Goal: Task Accomplishment & Management: Use online tool/utility

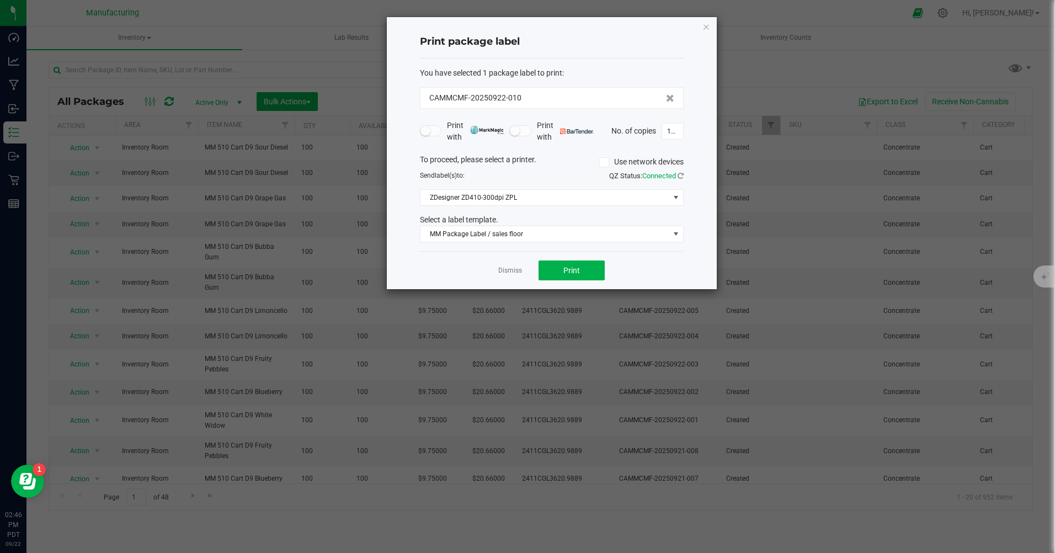
click at [707, 27] on icon "button" at bounding box center [706, 26] width 8 height 13
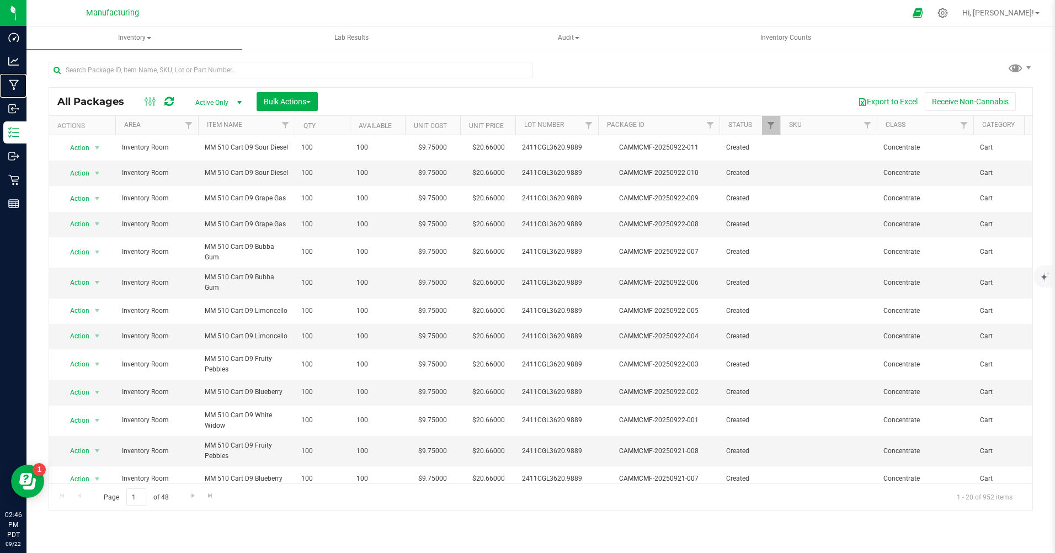
click at [0, 0] on p "Manufacturing" at bounding box center [0, 0] width 0 height 0
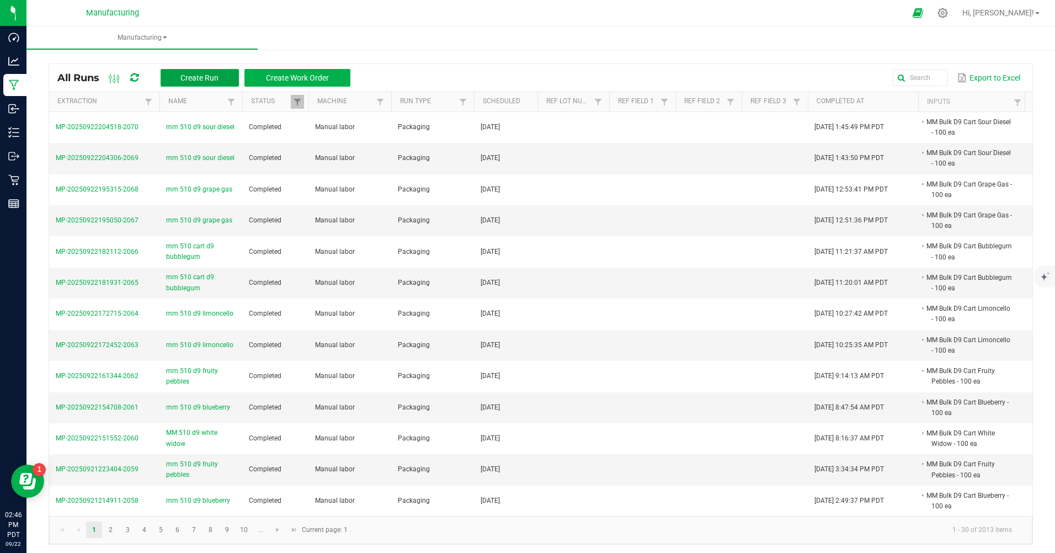
click at [202, 80] on span "Create Run" at bounding box center [199, 77] width 38 height 9
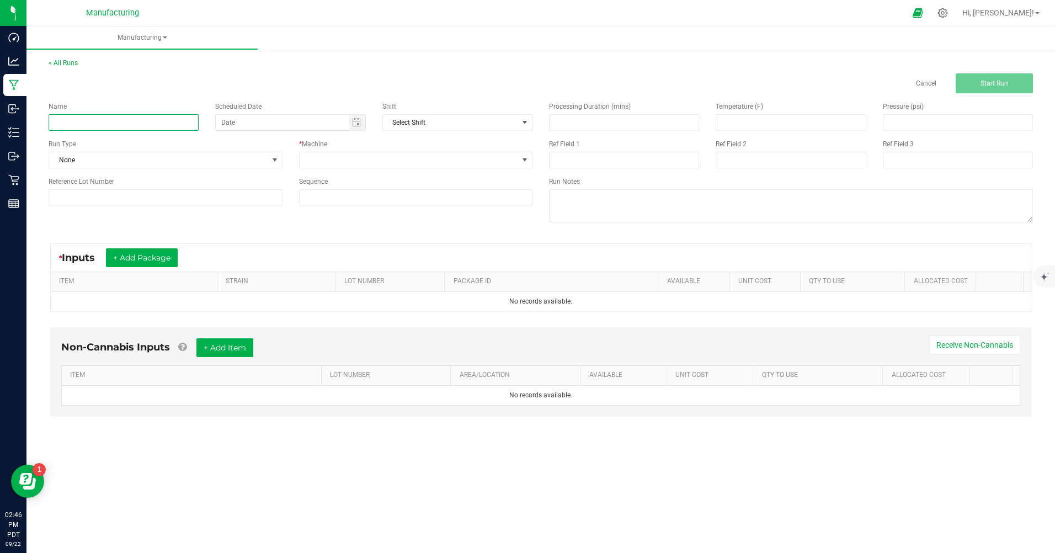
click at [98, 118] on input at bounding box center [124, 122] width 150 height 17
type input "mm 510 d9 durban poison"
click at [104, 163] on span "None" at bounding box center [158, 159] width 219 height 15
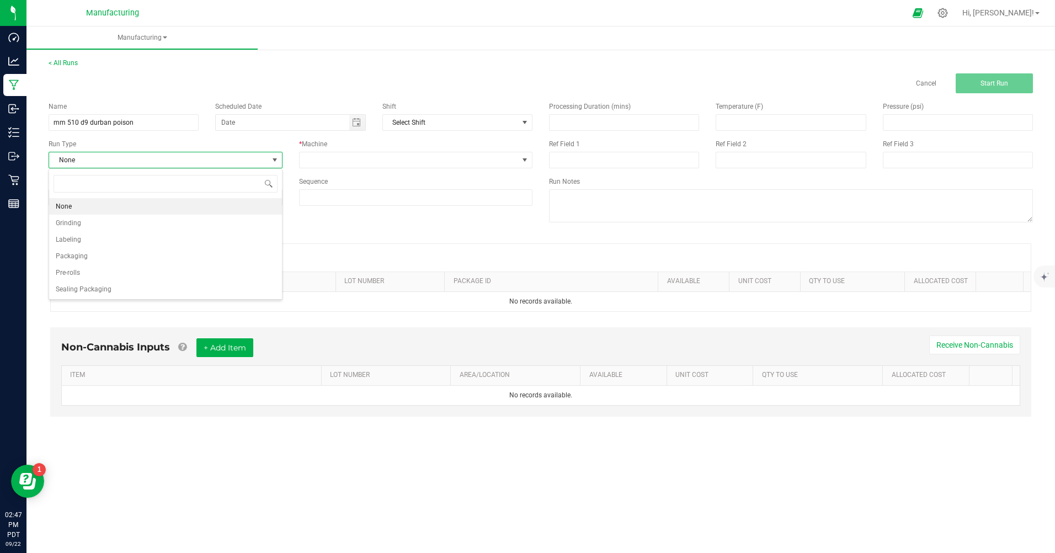
scroll to position [17, 233]
click at [74, 256] on span "Packaging" at bounding box center [72, 256] width 32 height 11
click at [356, 115] on span "Toggle calendar" at bounding box center [357, 122] width 16 height 15
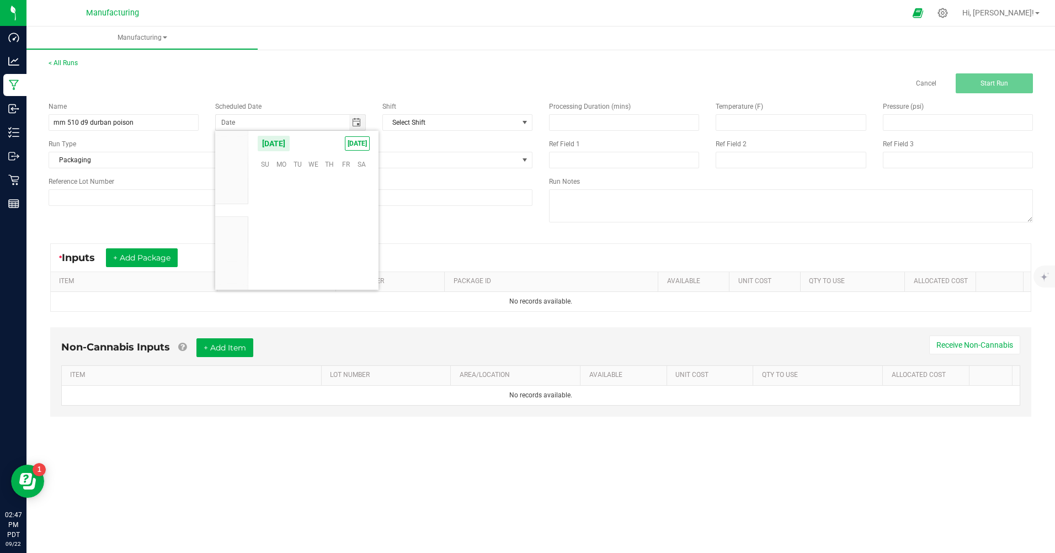
scroll to position [178992, 0]
click at [355, 120] on span "Toggle calendar" at bounding box center [356, 122] width 9 height 9
type input "month/day/year"
click at [353, 123] on span "Toggle calendar" at bounding box center [356, 122] width 9 height 9
click at [354, 145] on span "[DATE]" at bounding box center [357, 143] width 25 height 14
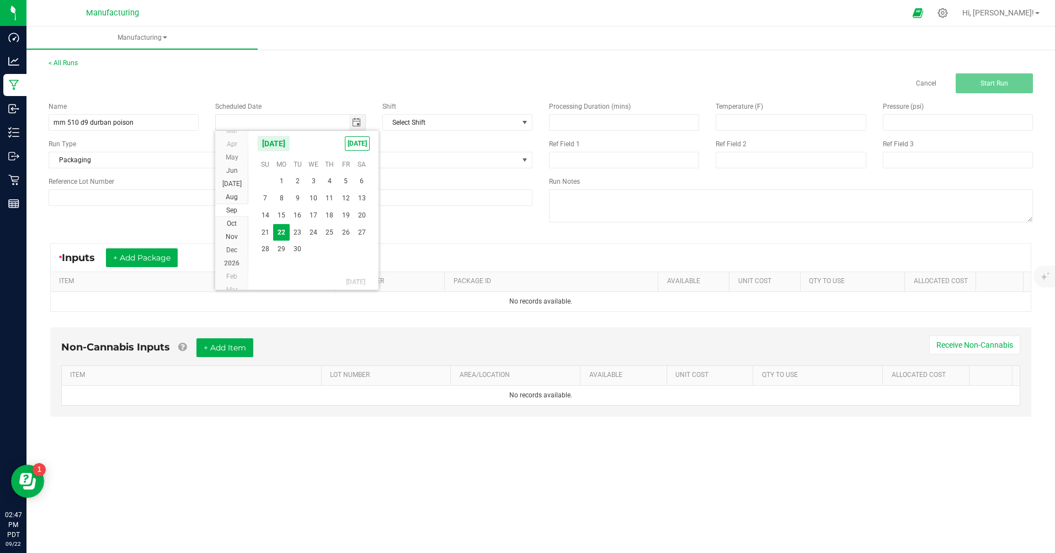
type input "[DATE]"
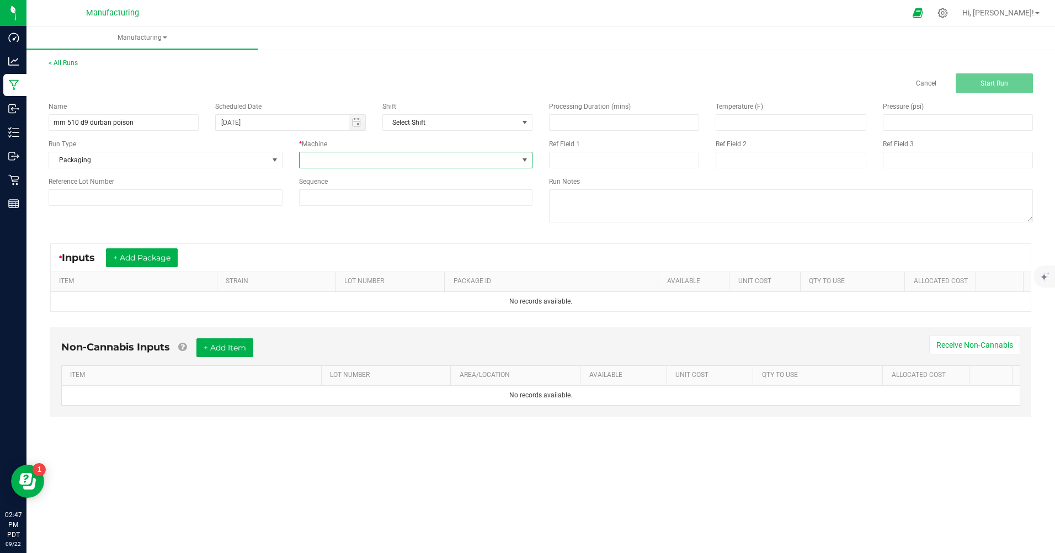
click at [344, 159] on span at bounding box center [409, 159] width 219 height 15
click at [322, 263] on li "Manual labor" at bounding box center [416, 263] width 233 height 19
click at [169, 255] on button "+ Add Package" at bounding box center [142, 257] width 72 height 19
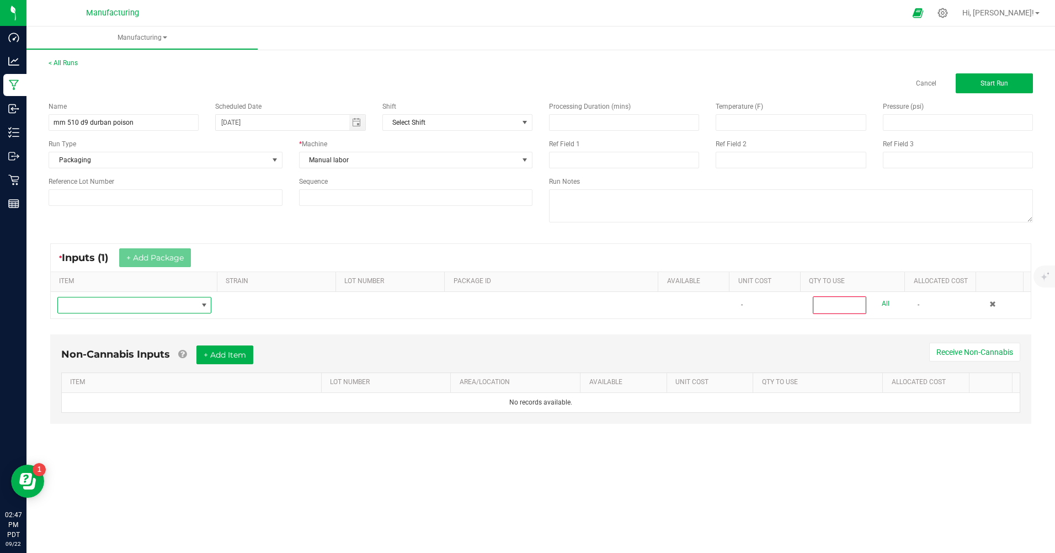
click at [114, 307] on span "NO DATA FOUND" at bounding box center [127, 304] width 139 height 15
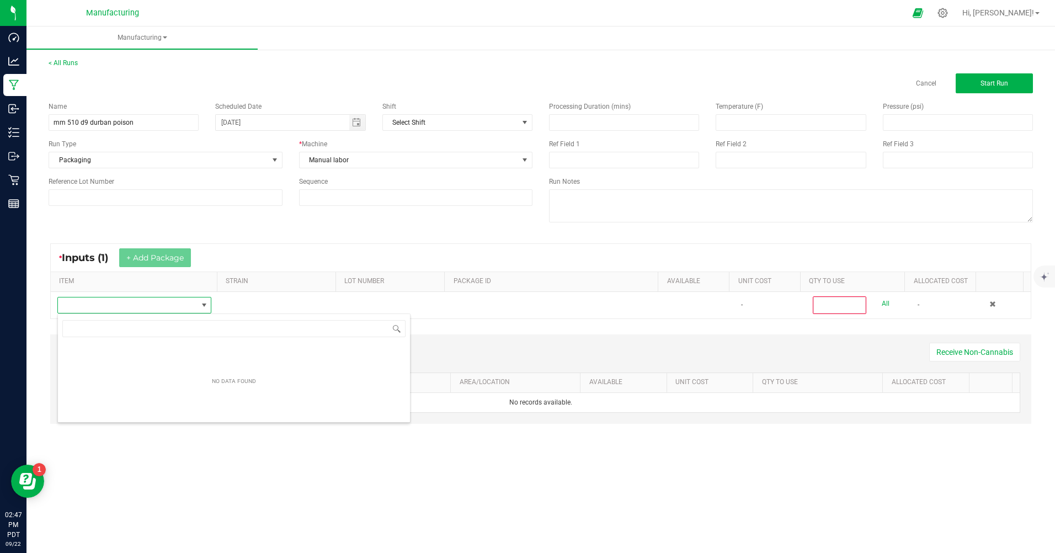
scroll to position [17, 153]
type input "durb"
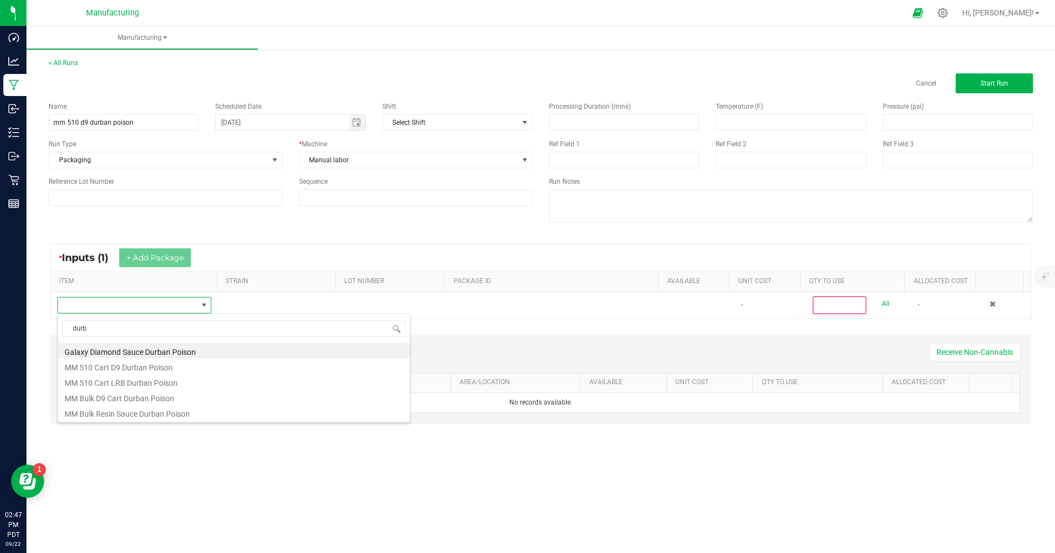
click at [114, 397] on li "MM Bulk D9 Cart Durban Poison" at bounding box center [234, 396] width 352 height 15
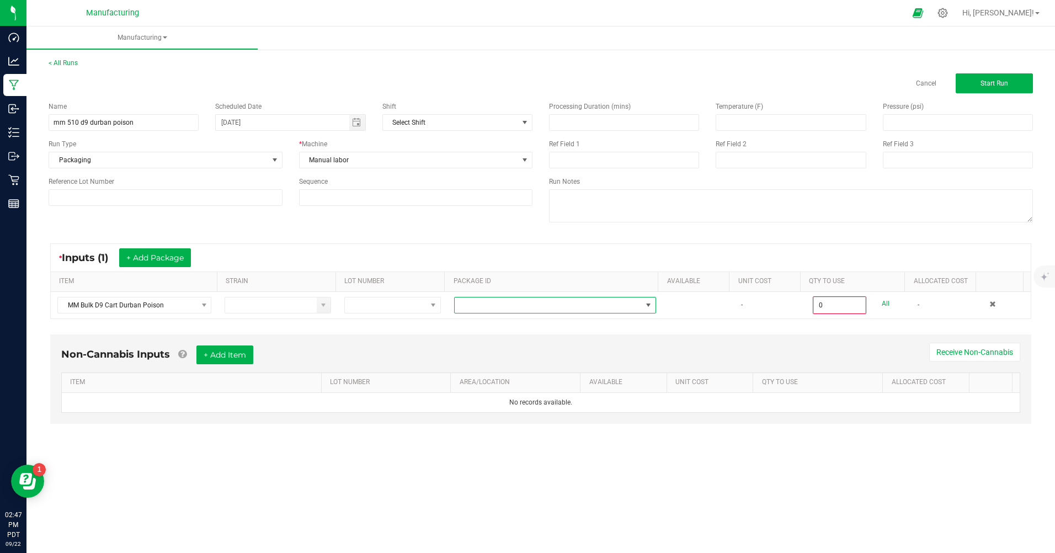
click at [553, 305] on span at bounding box center [548, 304] width 187 height 15
click at [547, 349] on li "CAMMCMF-20250602-141" at bounding box center [550, 352] width 199 height 19
click at [882, 305] on link "All" at bounding box center [886, 303] width 8 height 15
type input "100 ea"
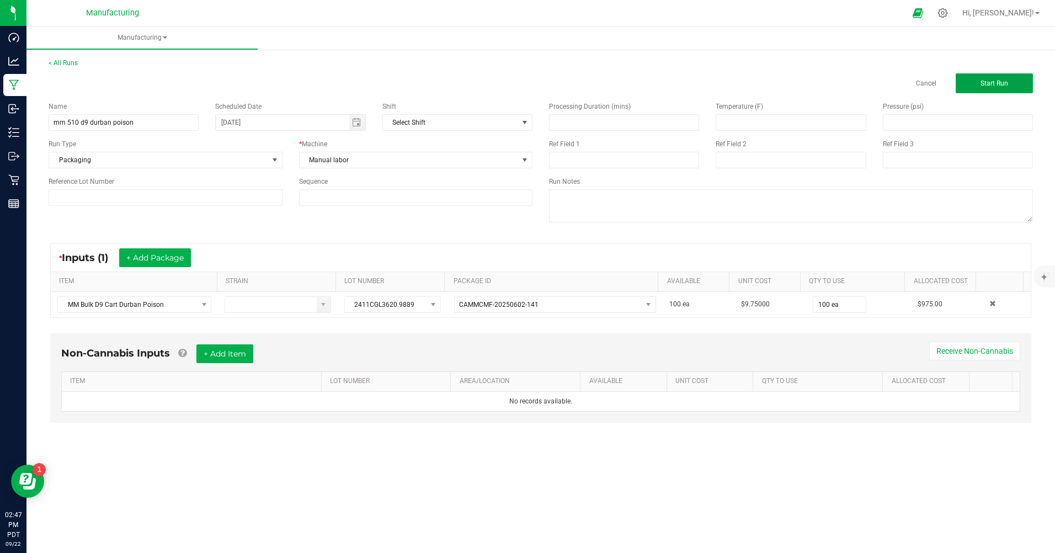
click at [999, 85] on span "Start Run" at bounding box center [995, 83] width 28 height 8
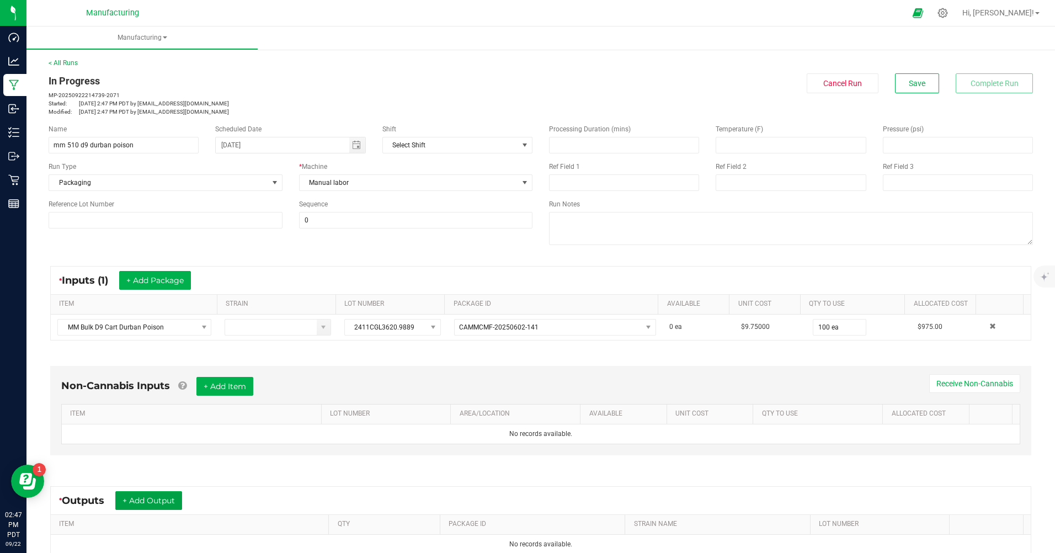
click at [172, 497] on button "+ Add Output" at bounding box center [148, 500] width 67 height 19
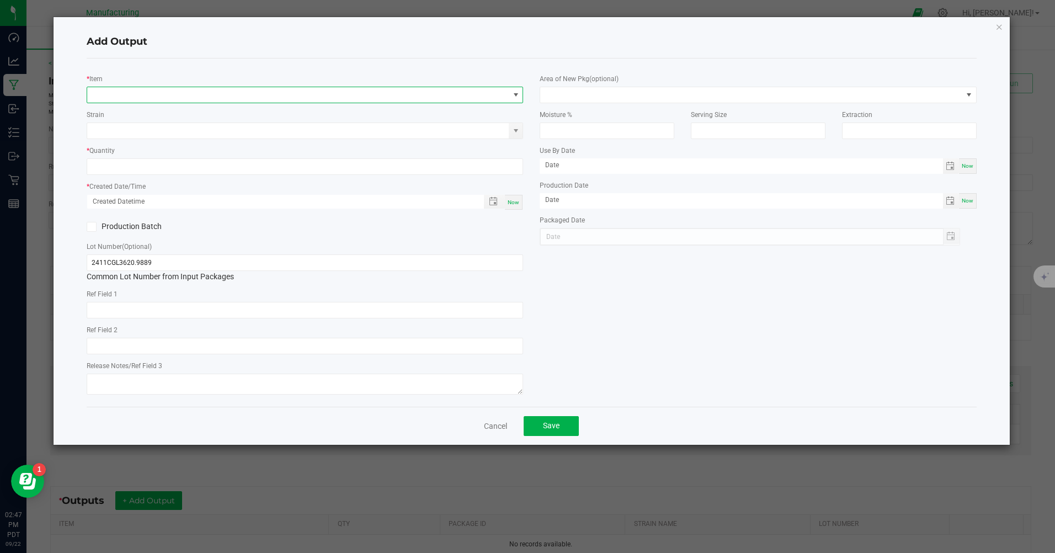
click at [149, 94] on span "NO DATA FOUND" at bounding box center [298, 94] width 422 height 15
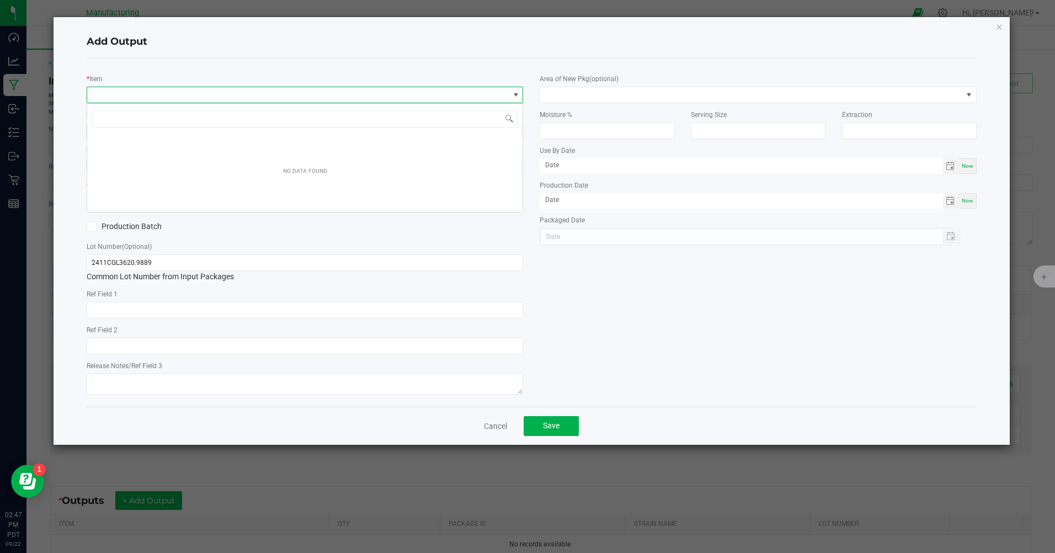
scroll to position [17, 436]
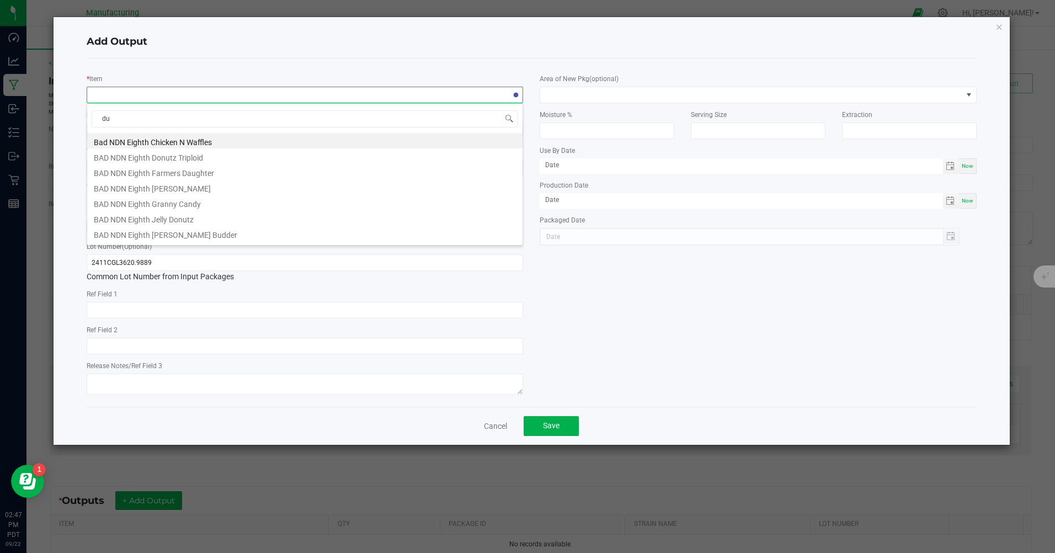
type input "dur"
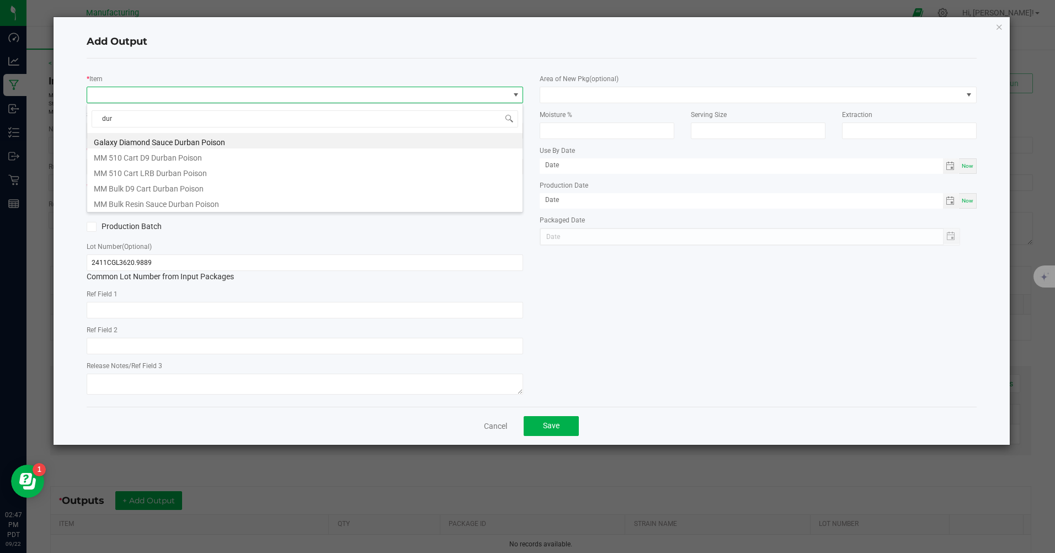
click at [146, 161] on li "MM 510 Cart D9 Durban Poison" at bounding box center [304, 155] width 435 height 15
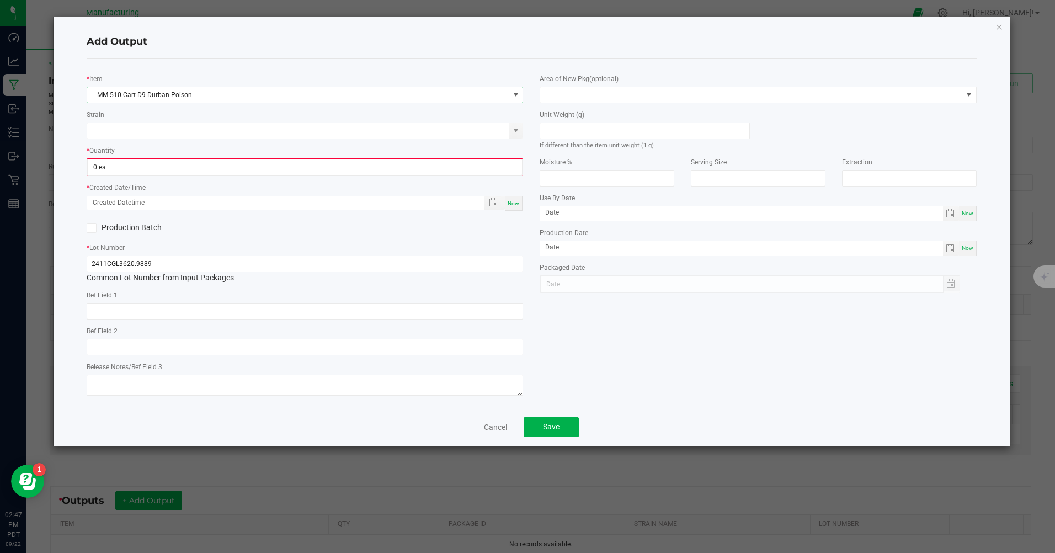
click at [126, 157] on div "* Quantity 0 ea" at bounding box center [305, 160] width 436 height 31
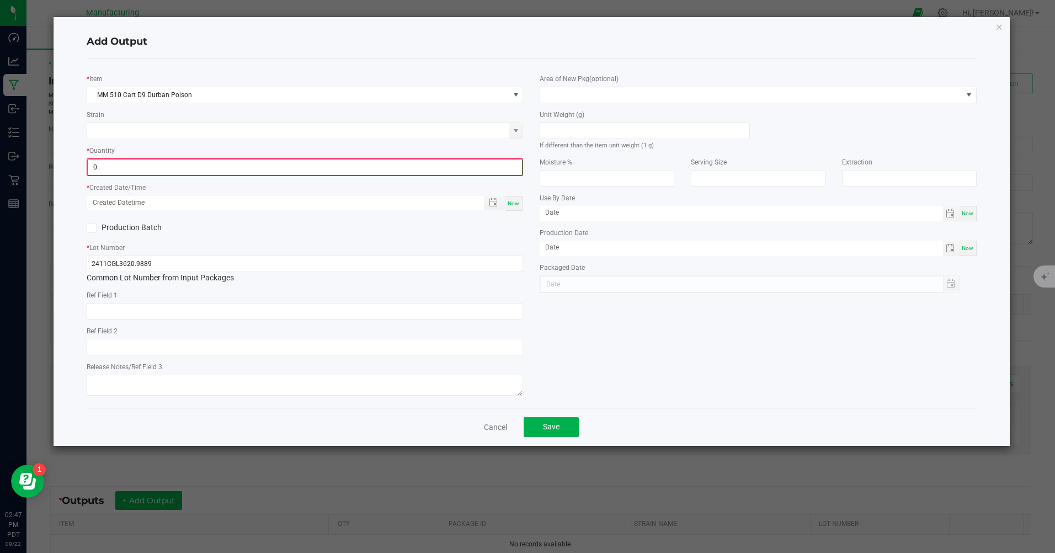
click at [118, 175] on input "0" at bounding box center [305, 166] width 434 height 15
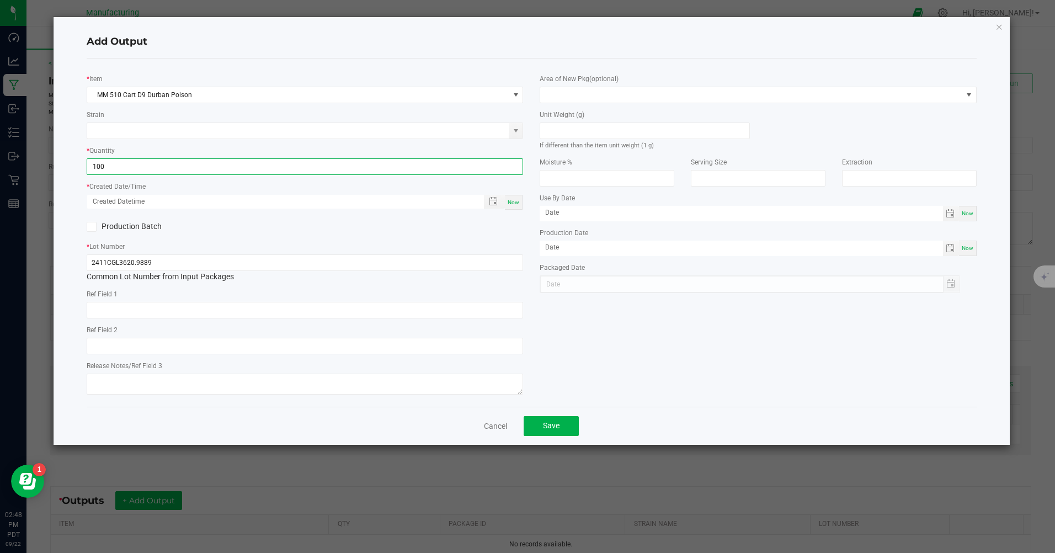
type input "100 ea"
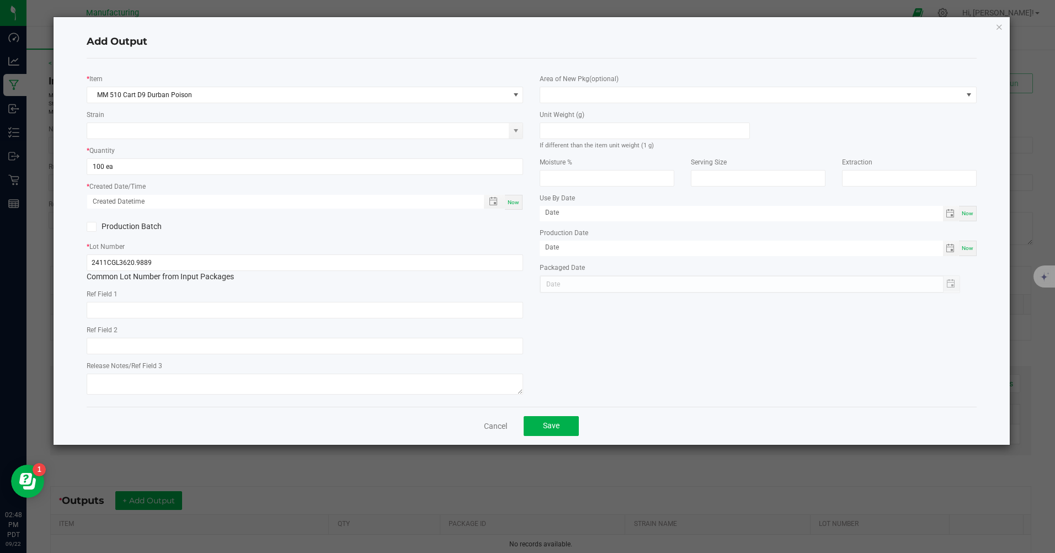
click at [518, 205] on span "Now" at bounding box center [514, 202] width 12 height 6
type input "[DATE] 2:48 PM"
type input "[DATE]"
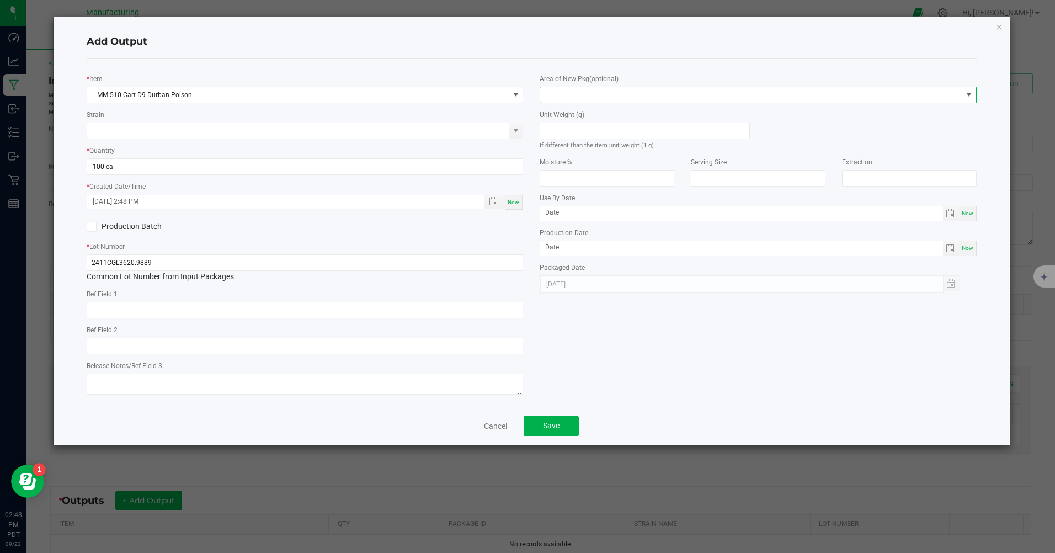
click at [556, 97] on span at bounding box center [751, 94] width 422 height 15
click at [565, 238] on li "Inventory Room" at bounding box center [758, 236] width 435 height 19
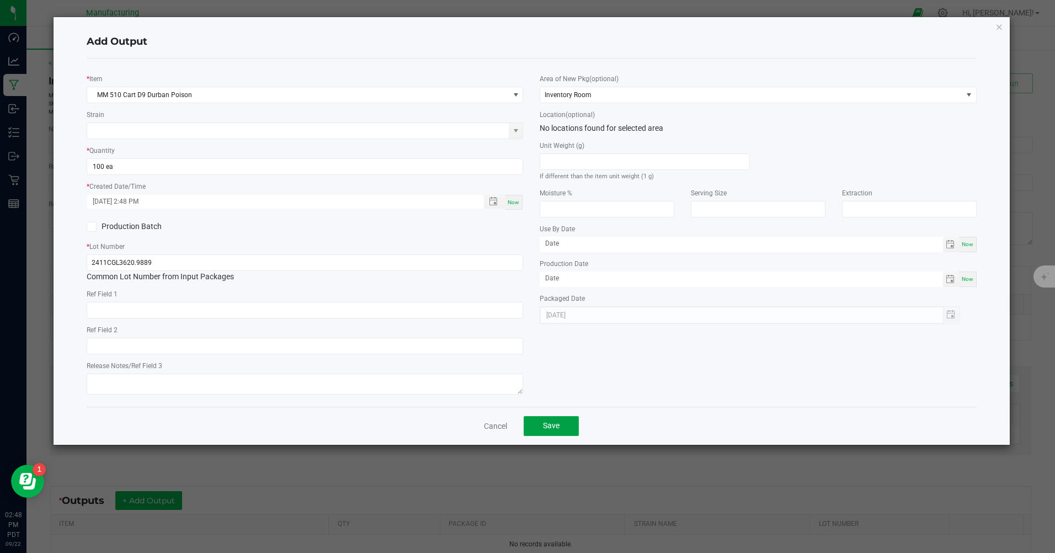
click at [548, 429] on span "Save" at bounding box center [551, 425] width 17 height 9
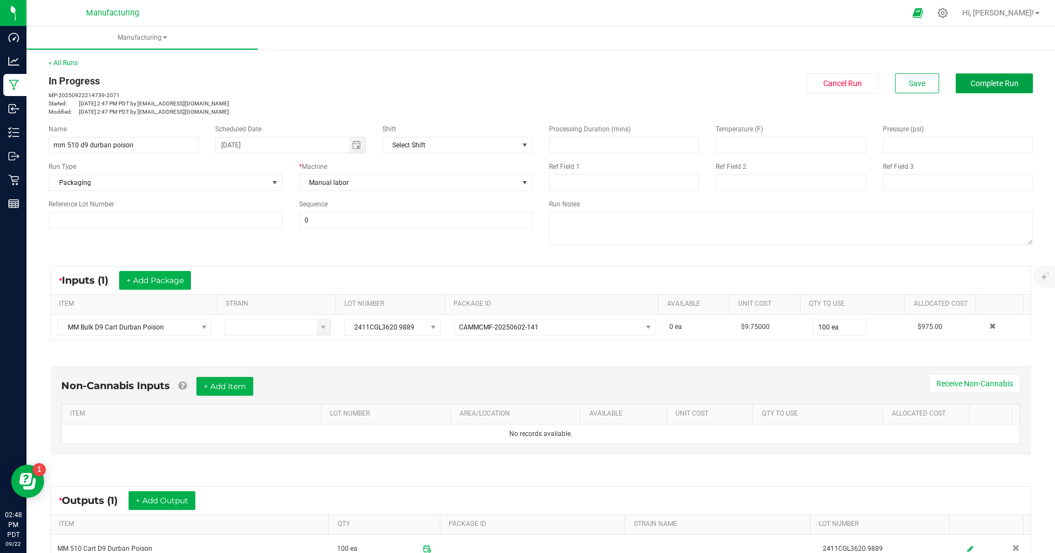
click at [966, 90] on button "Complete Run" at bounding box center [994, 83] width 77 height 20
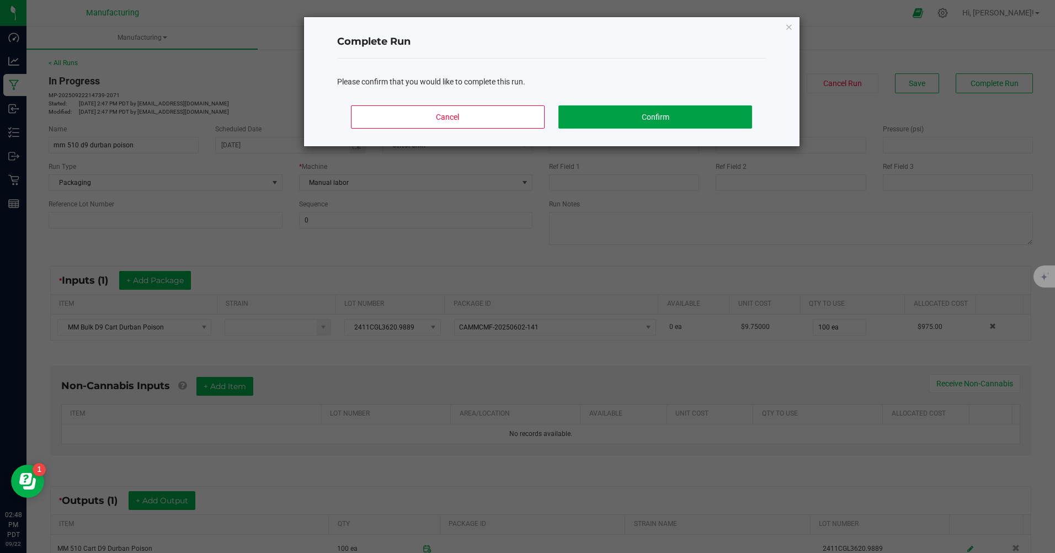
click at [696, 112] on button "Confirm" at bounding box center [654, 116] width 193 height 23
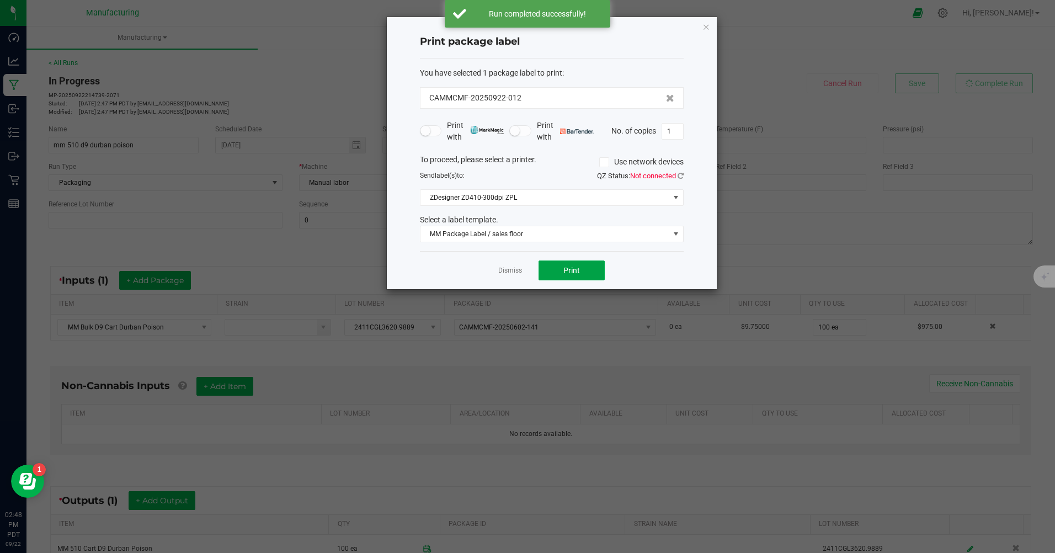
click at [589, 275] on button "Print" at bounding box center [572, 270] width 66 height 20
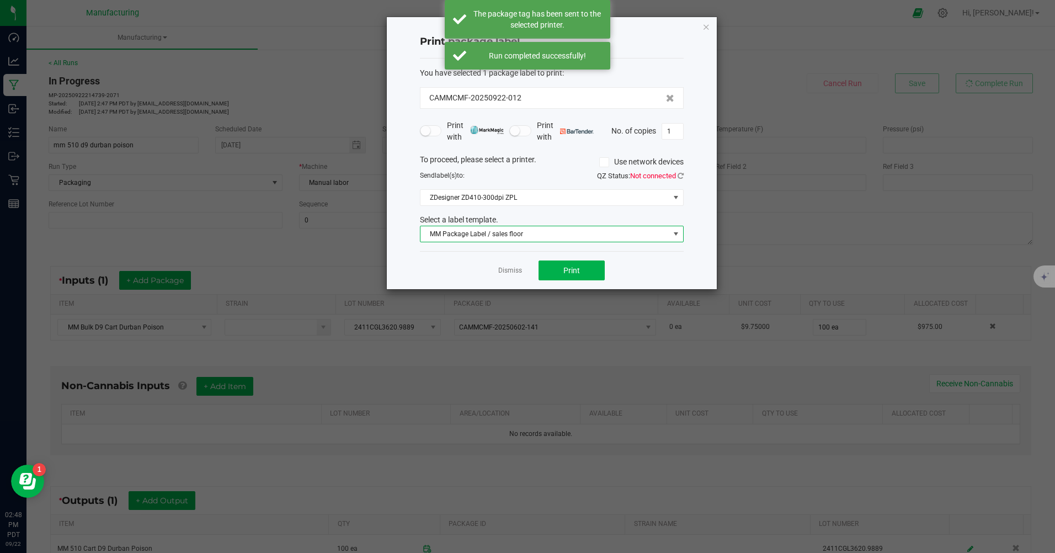
click at [530, 237] on span "MM Package Label / sales floor" at bounding box center [544, 233] width 249 height 15
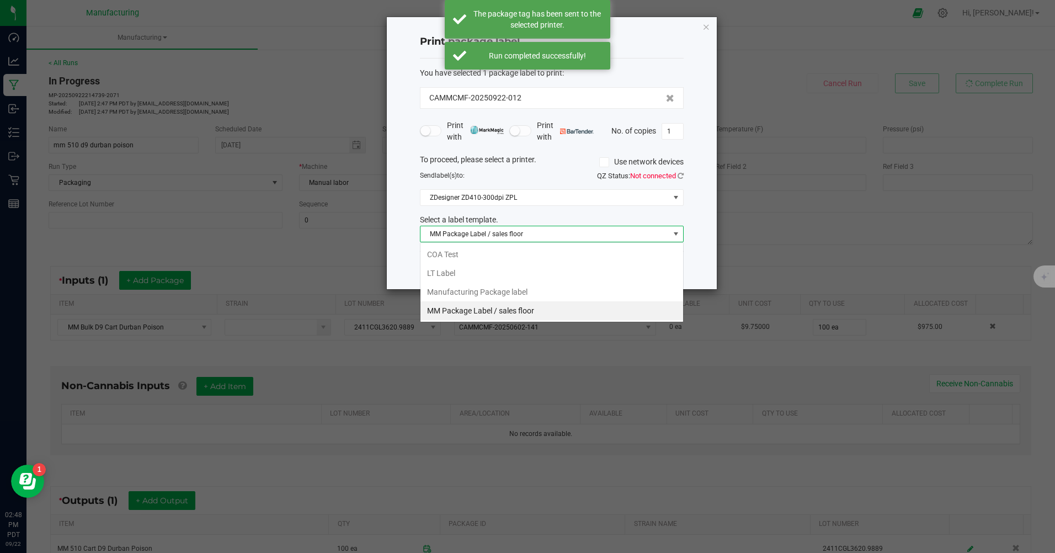
scroll to position [17, 264]
click at [513, 294] on li "Manufacturing Package label" at bounding box center [551, 292] width 263 height 19
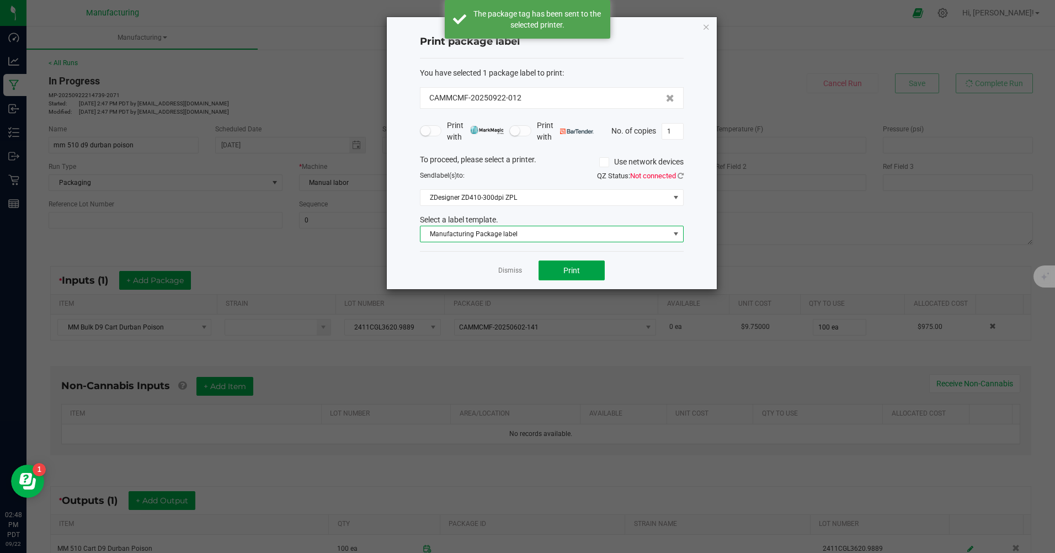
click at [577, 269] on span "Print" at bounding box center [571, 270] width 17 height 9
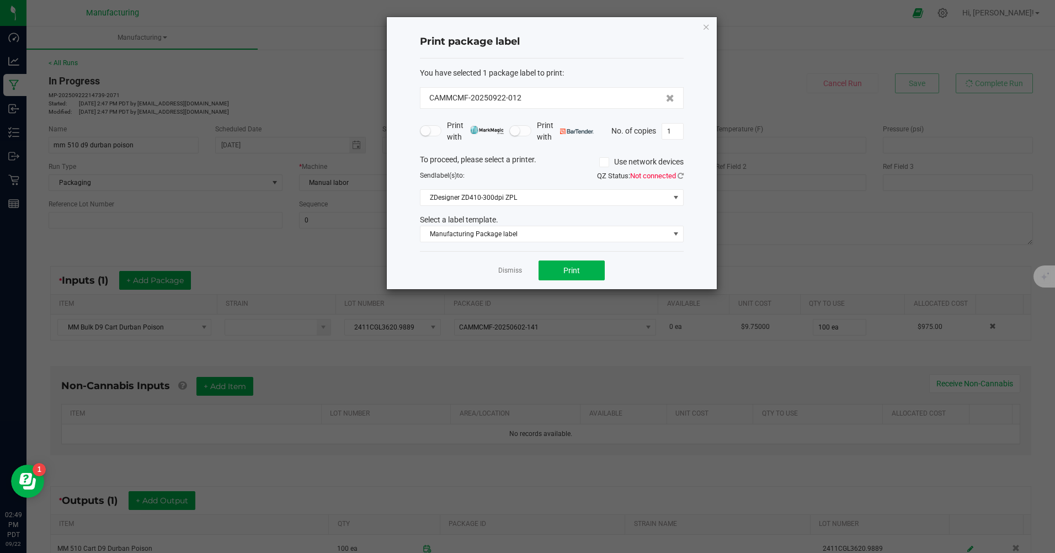
click at [708, 28] on icon "button" at bounding box center [706, 26] width 8 height 13
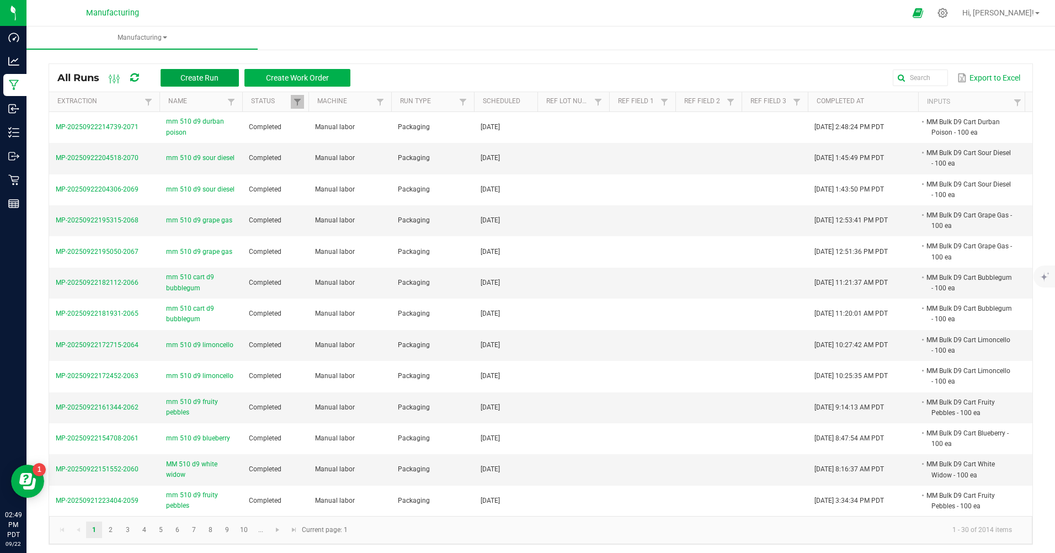
click at [193, 73] on span "Create Run" at bounding box center [199, 77] width 38 height 9
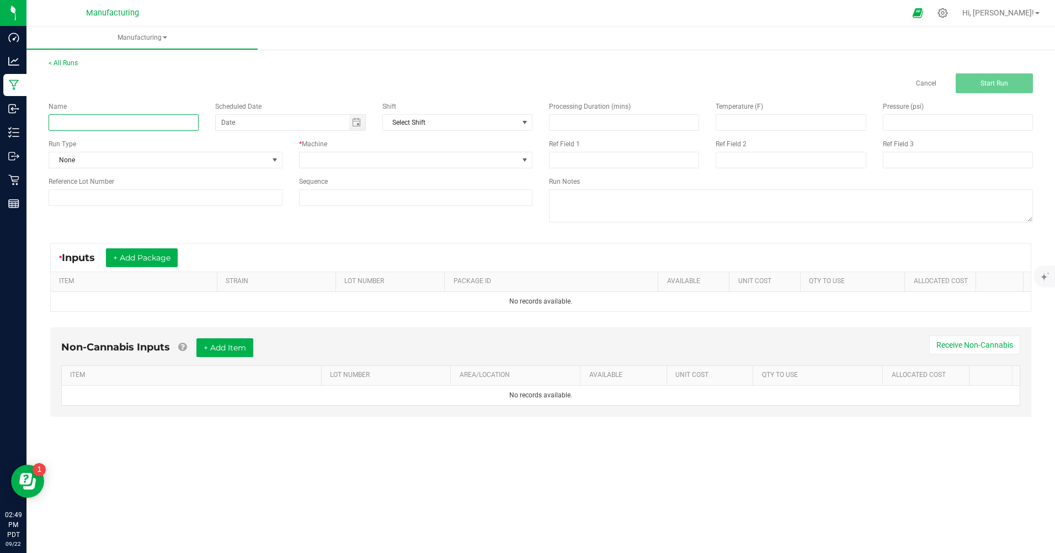
click at [143, 126] on input at bounding box center [124, 122] width 150 height 17
type input "mm 510 d9 durban poison"
click at [147, 163] on span "None" at bounding box center [158, 159] width 219 height 15
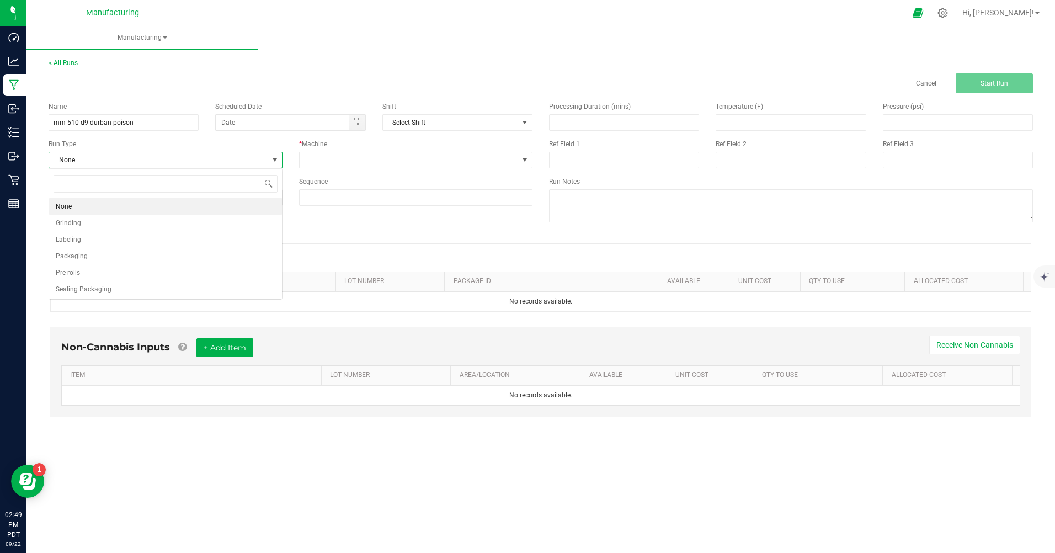
scroll to position [17, 233]
click at [88, 257] on li "Packaging" at bounding box center [165, 256] width 233 height 17
click at [356, 121] on span "Toggle calendar" at bounding box center [356, 122] width 9 height 9
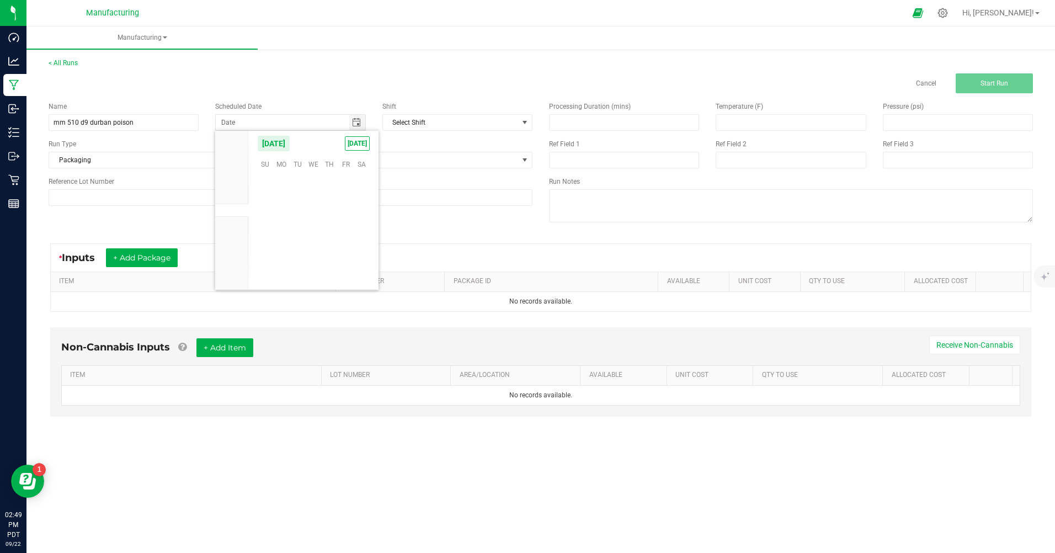
scroll to position [178992, 0]
click at [355, 140] on span "[DATE]" at bounding box center [357, 143] width 25 height 14
type input "[DATE]"
click at [351, 158] on span at bounding box center [409, 159] width 219 height 15
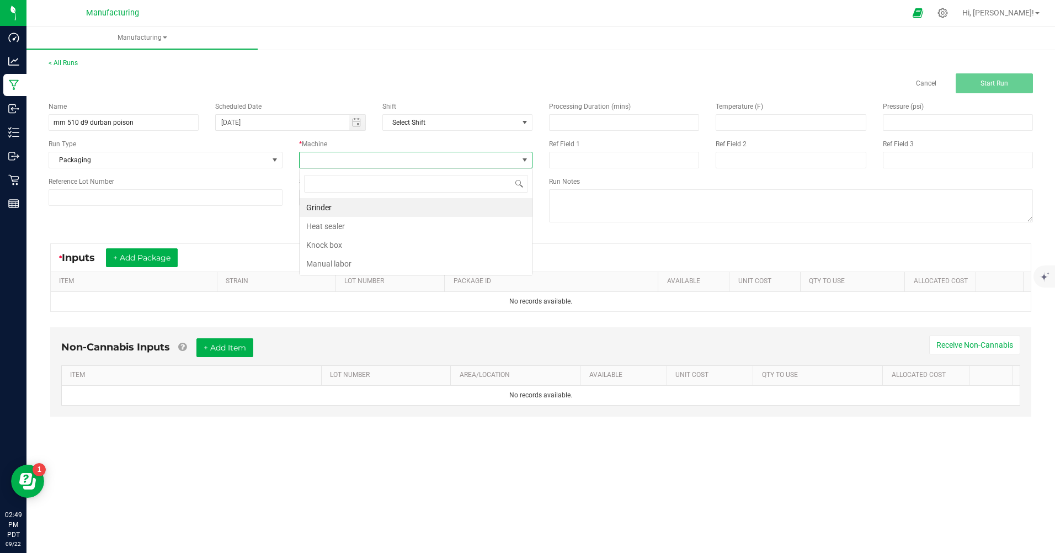
scroll to position [17, 233]
click at [332, 261] on li "Manual labor" at bounding box center [416, 263] width 233 height 19
click at [172, 257] on button "+ Add Package" at bounding box center [142, 257] width 72 height 19
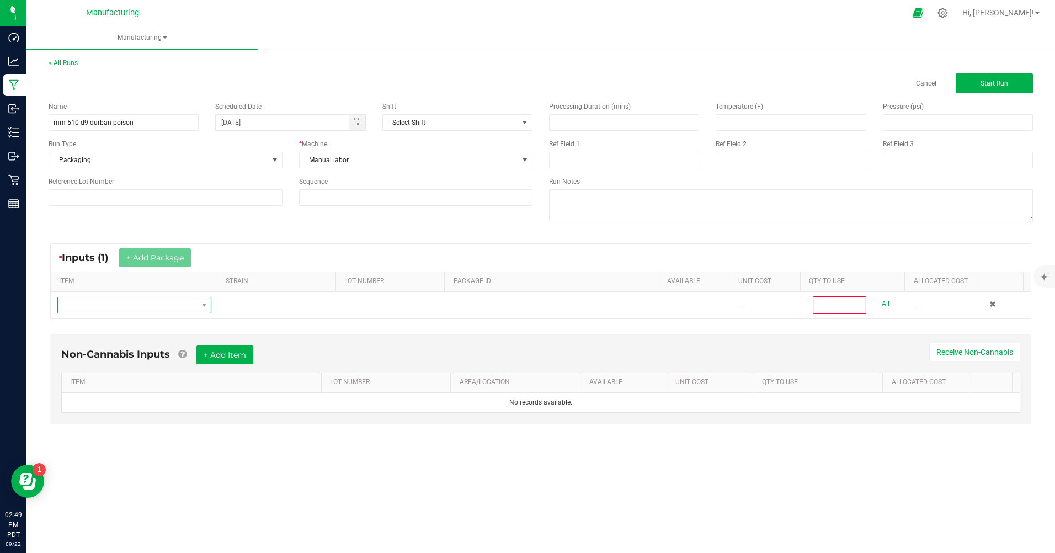
click at [158, 307] on span "NO DATA FOUND" at bounding box center [127, 304] width 139 height 15
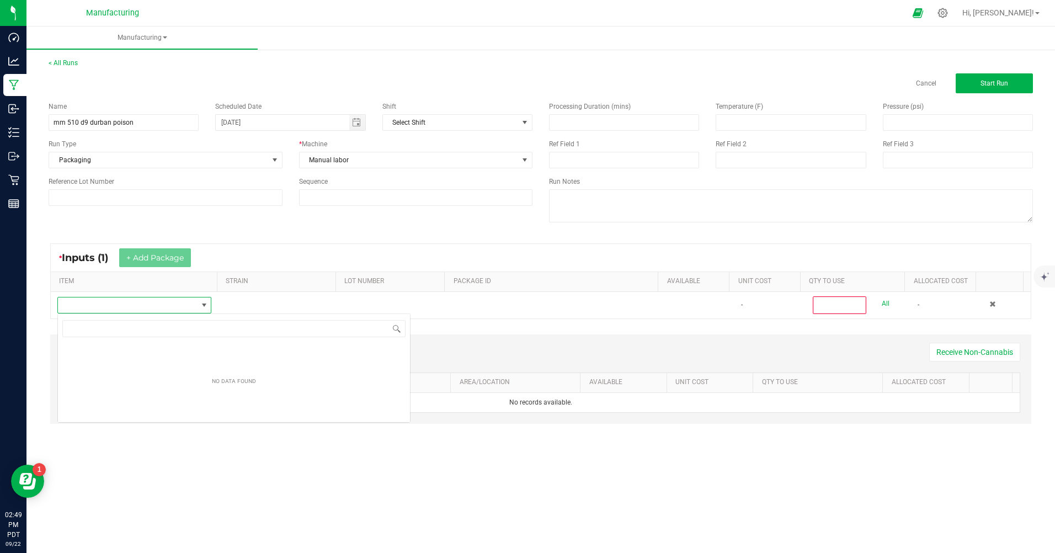
scroll to position [17, 153]
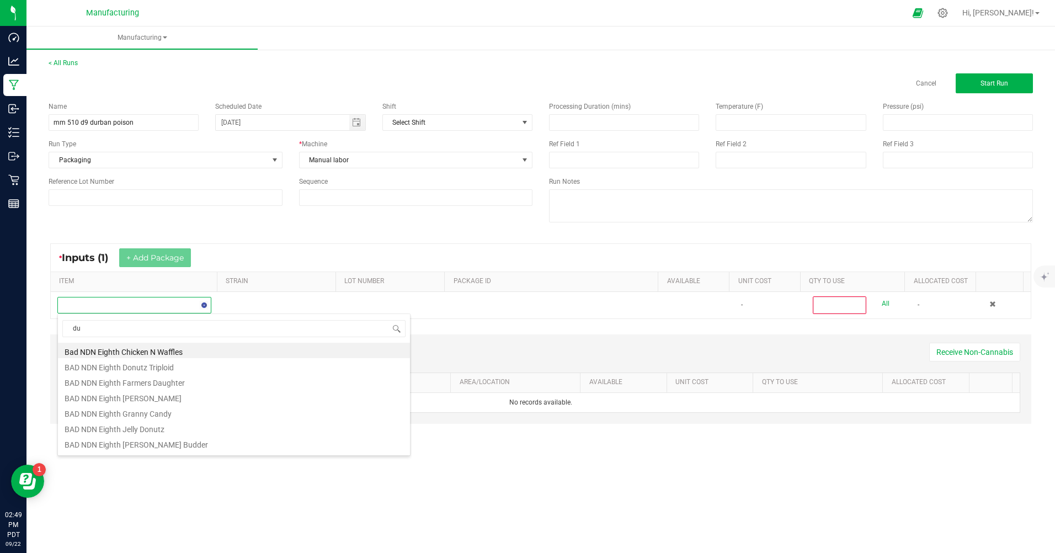
type input "dur"
click at [132, 401] on li "MM Bulk D9 Cart Durban Poison" at bounding box center [234, 396] width 352 height 15
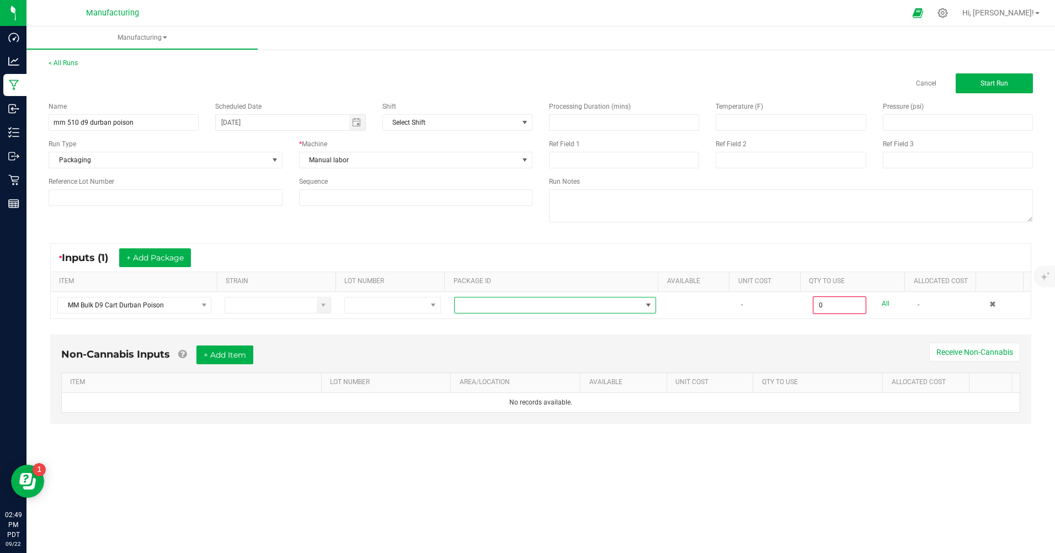
click at [488, 309] on span at bounding box center [548, 304] width 187 height 15
click at [497, 350] on li "CAMMCMF-20250702-204" at bounding box center [550, 352] width 199 height 19
click at [882, 306] on link "All" at bounding box center [886, 303] width 8 height 15
type input "100 ea"
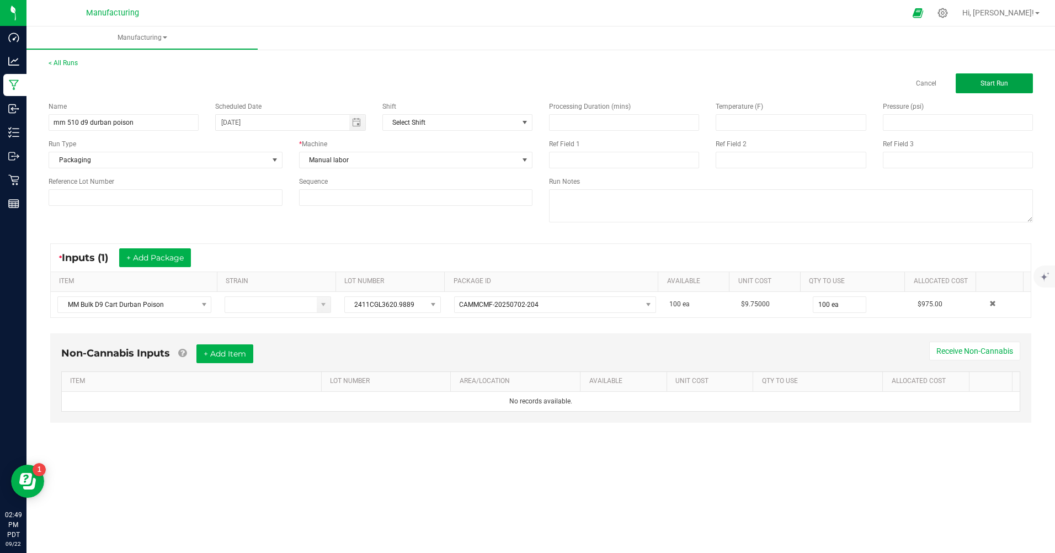
click at [990, 79] on span "Start Run" at bounding box center [995, 83] width 28 height 8
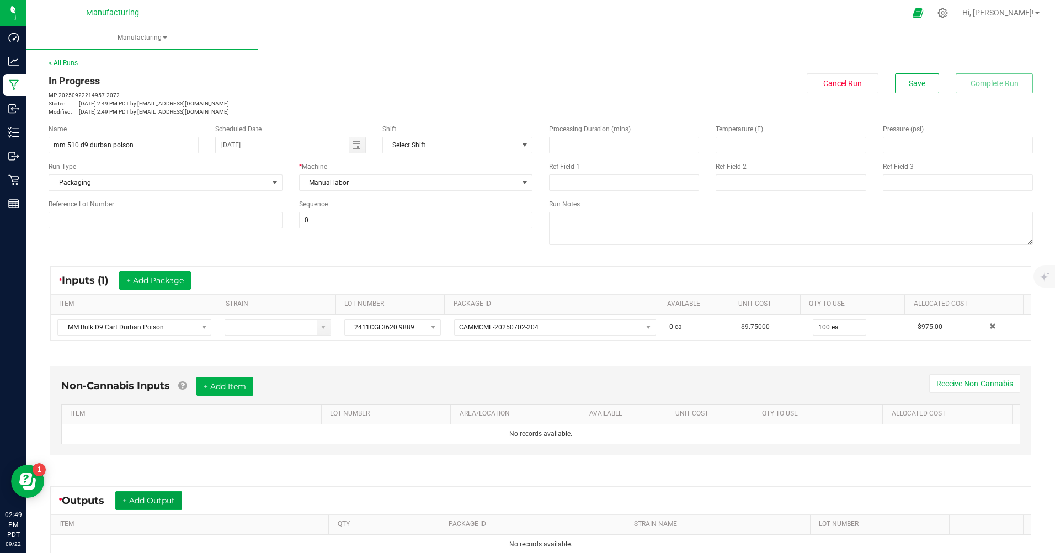
click at [147, 501] on button "+ Add Output" at bounding box center [148, 500] width 67 height 19
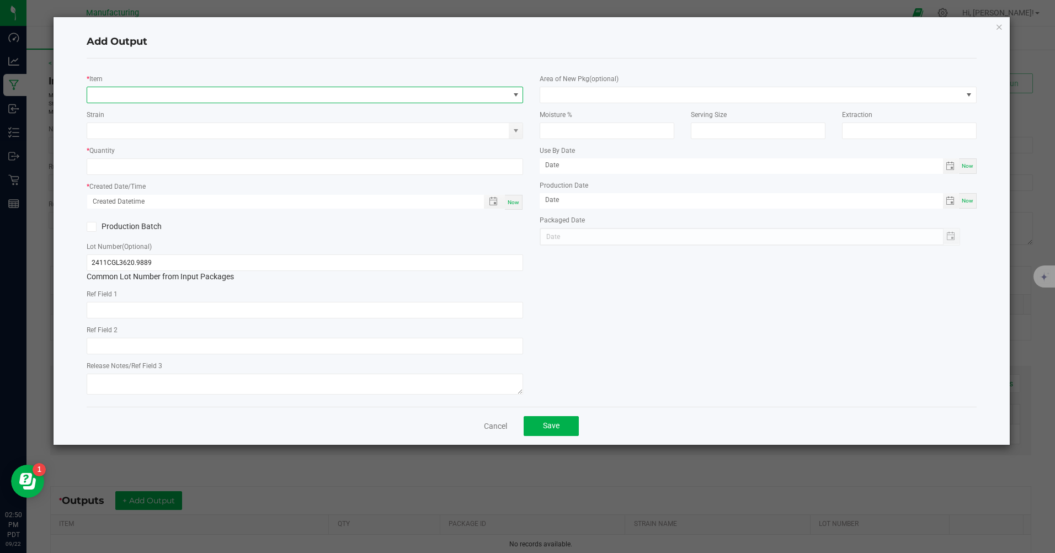
click at [161, 92] on span "NO DATA FOUND" at bounding box center [298, 94] width 422 height 15
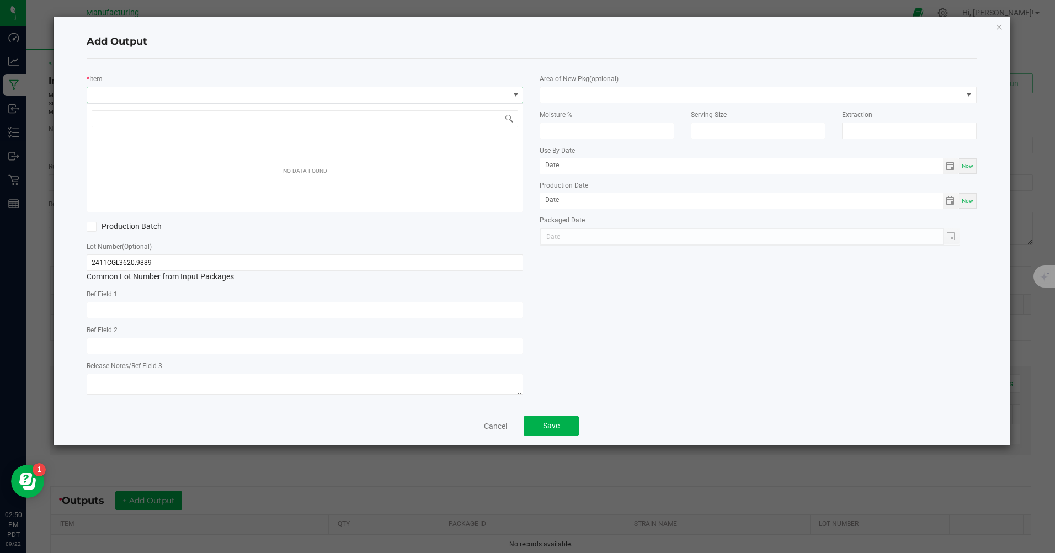
scroll to position [17, 436]
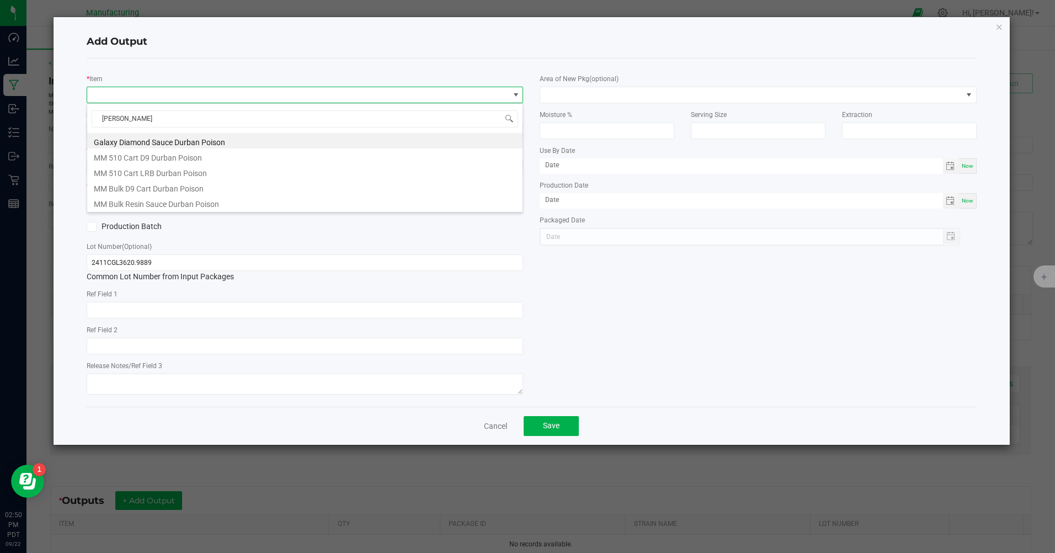
type input "[GEOGRAPHIC_DATA]"
click at [141, 154] on li "MM 510 Cart D9 Durban Poison" at bounding box center [304, 155] width 435 height 15
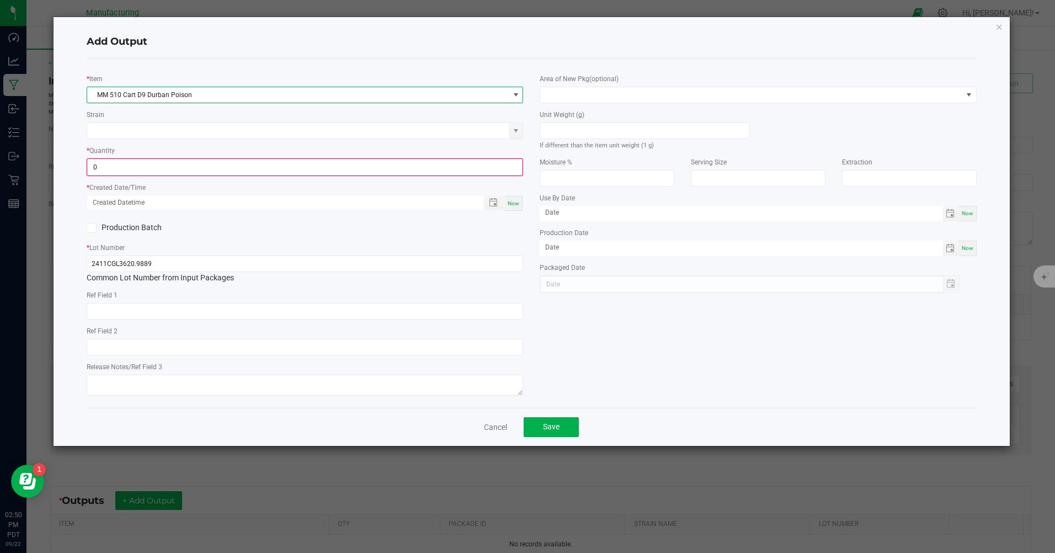
click at [134, 166] on input "0" at bounding box center [305, 166] width 434 height 15
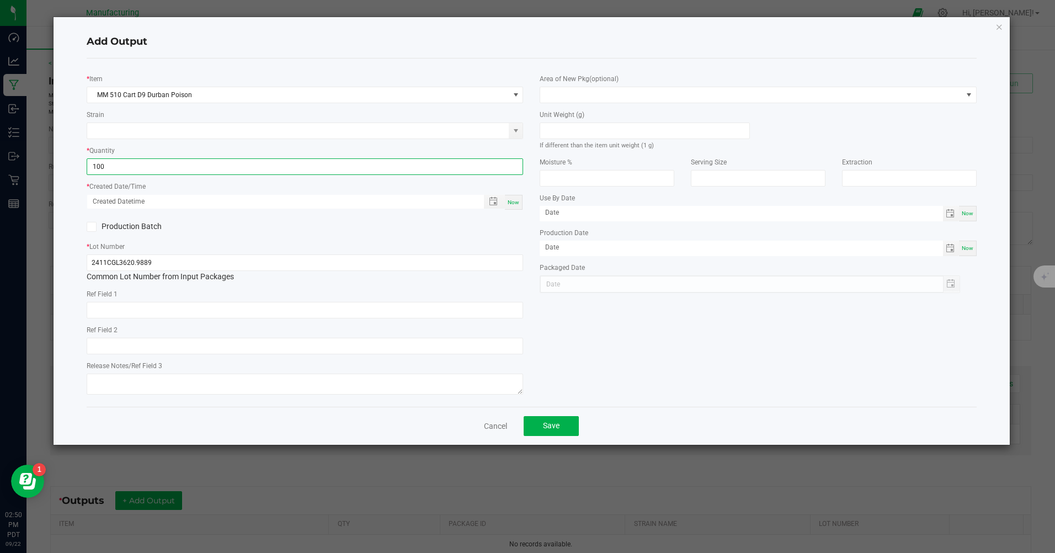
type input "100 ea"
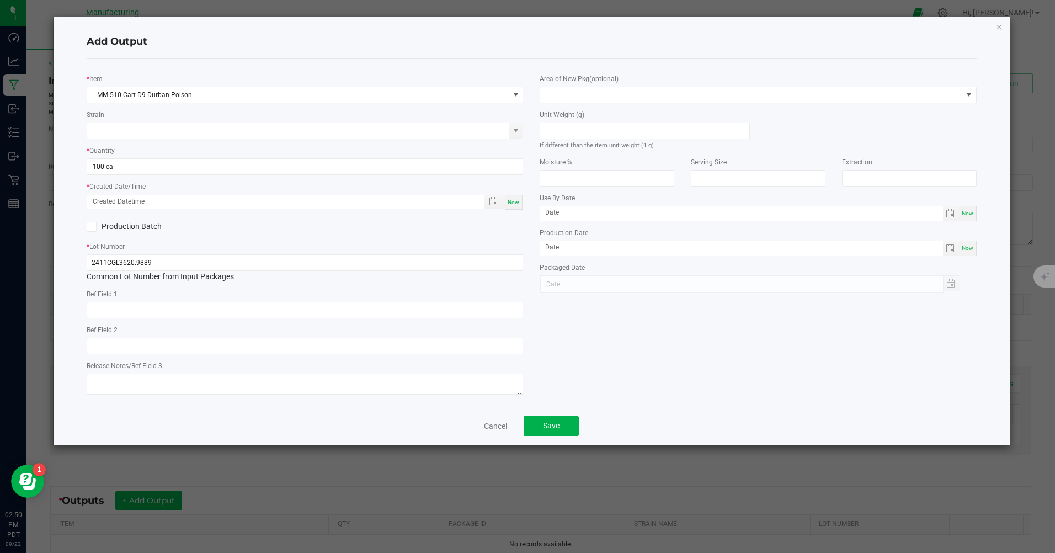
click at [515, 204] on span "Now" at bounding box center [514, 202] width 12 height 6
type input "[DATE] 2:50 PM"
type input "[DATE]"
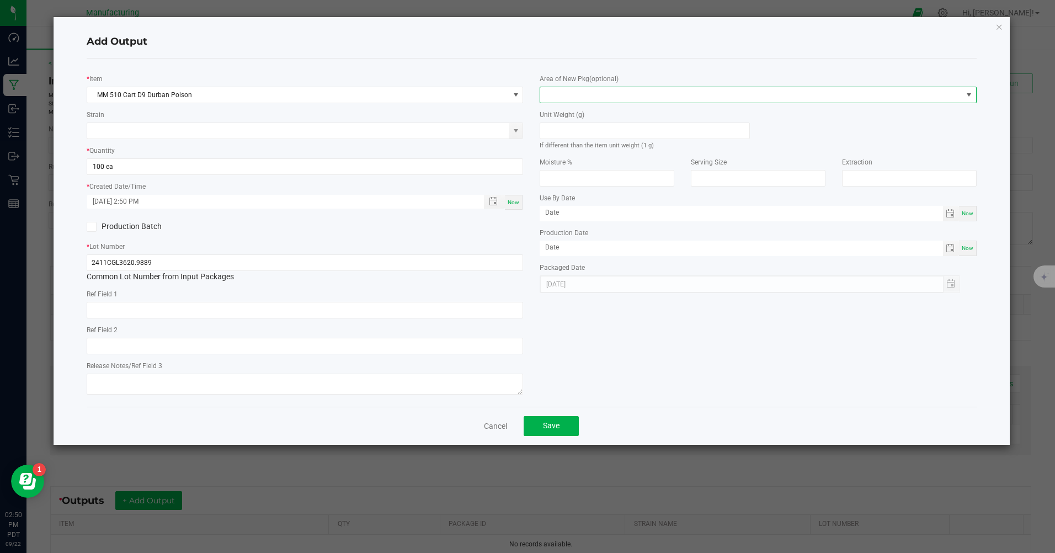
click at [572, 94] on span at bounding box center [751, 94] width 422 height 15
click at [561, 237] on li "Inventory Room" at bounding box center [758, 236] width 435 height 19
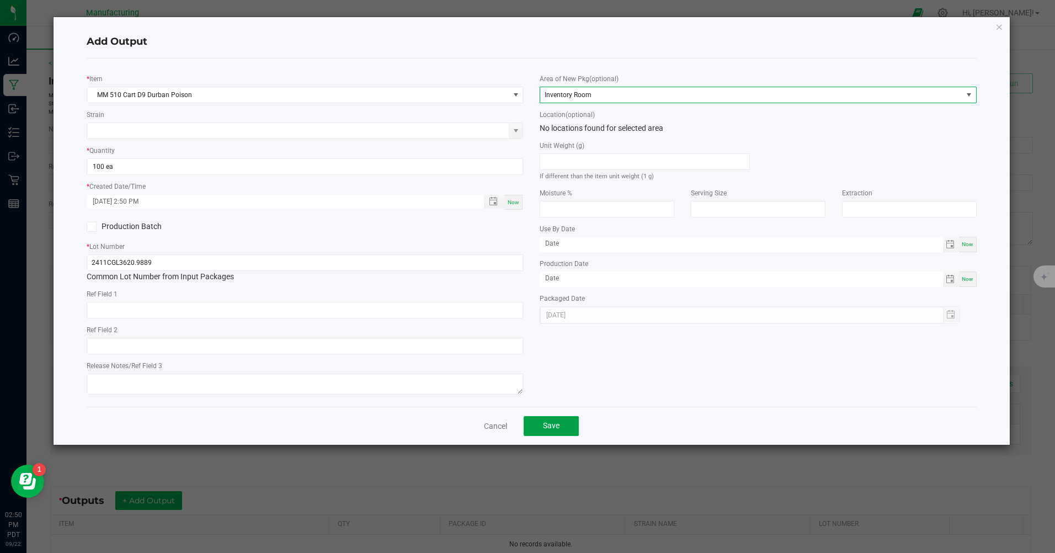
click at [552, 423] on button "Save" at bounding box center [551, 426] width 55 height 20
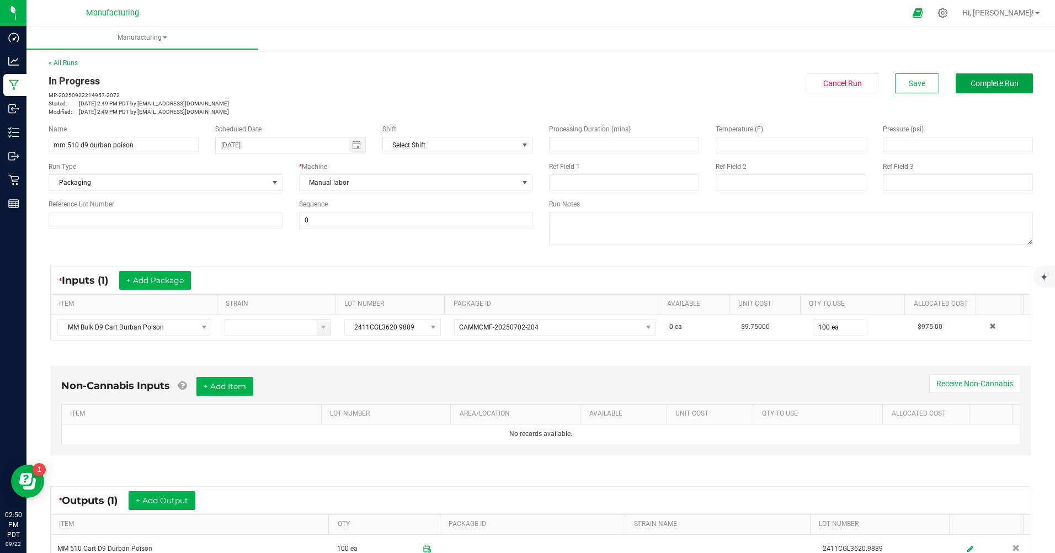
click at [974, 84] on span "Complete Run" at bounding box center [995, 83] width 48 height 9
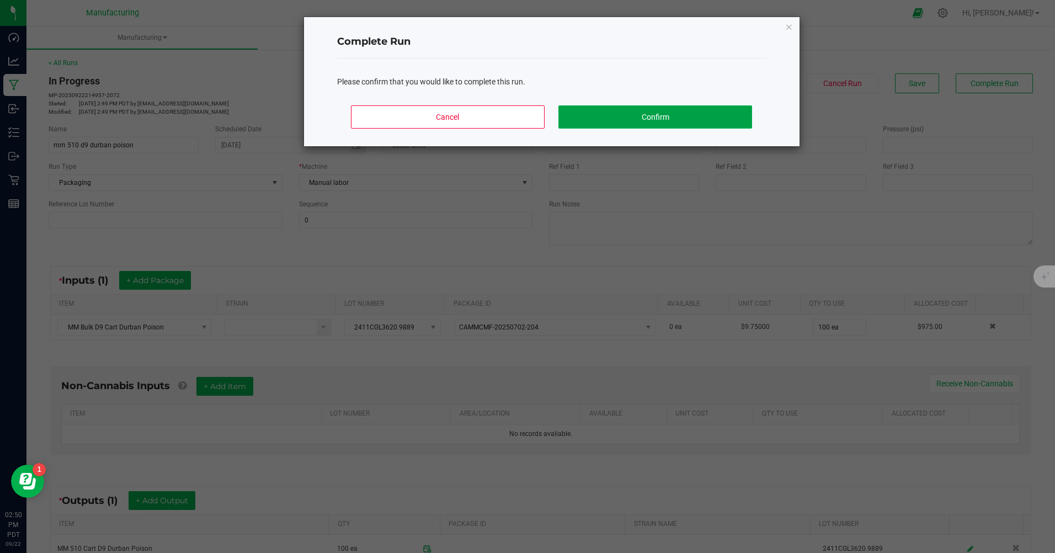
click at [694, 114] on button "Confirm" at bounding box center [654, 116] width 193 height 23
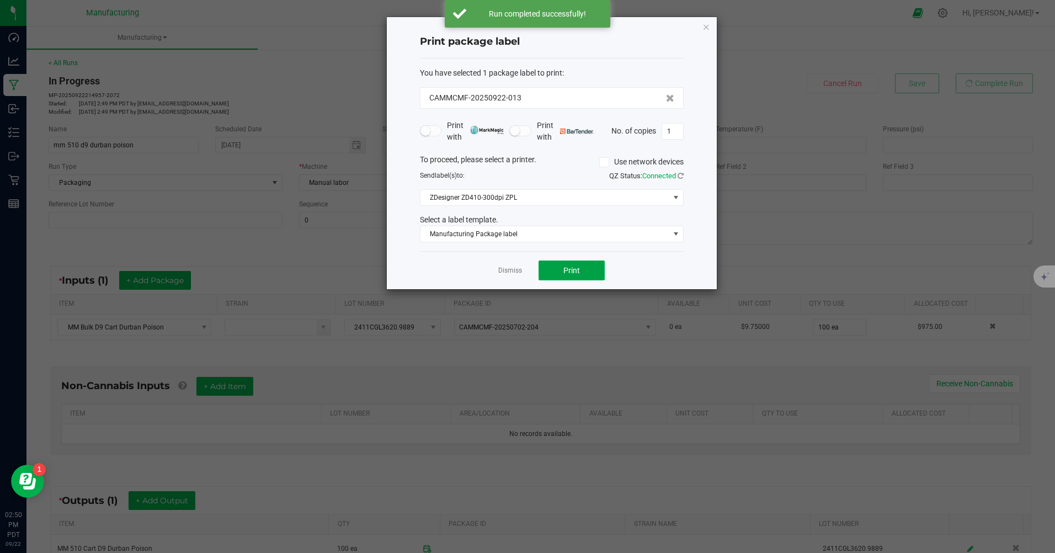
click at [572, 270] on span "Print" at bounding box center [571, 270] width 17 height 9
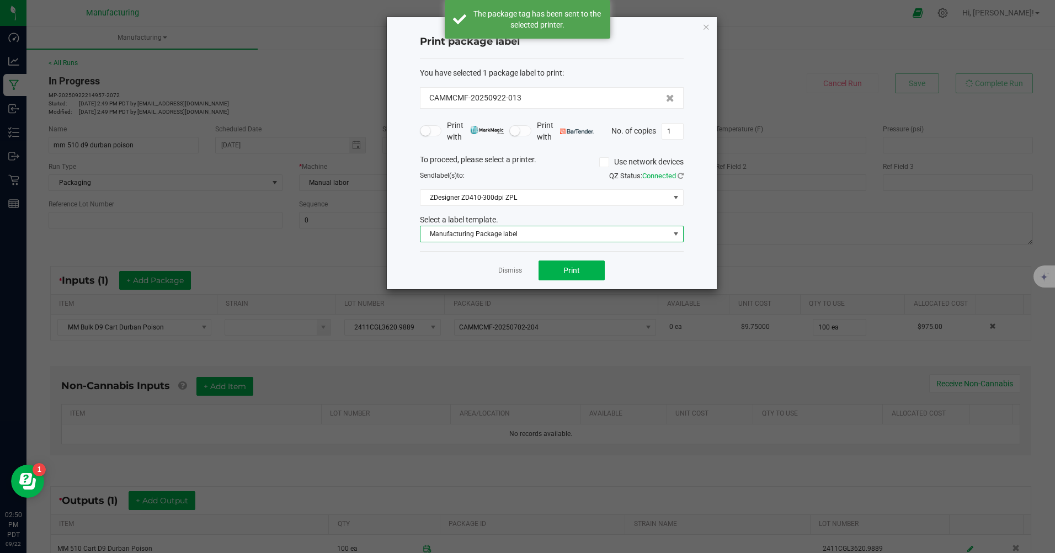
click at [516, 231] on span "Manufacturing Package label" at bounding box center [544, 233] width 249 height 15
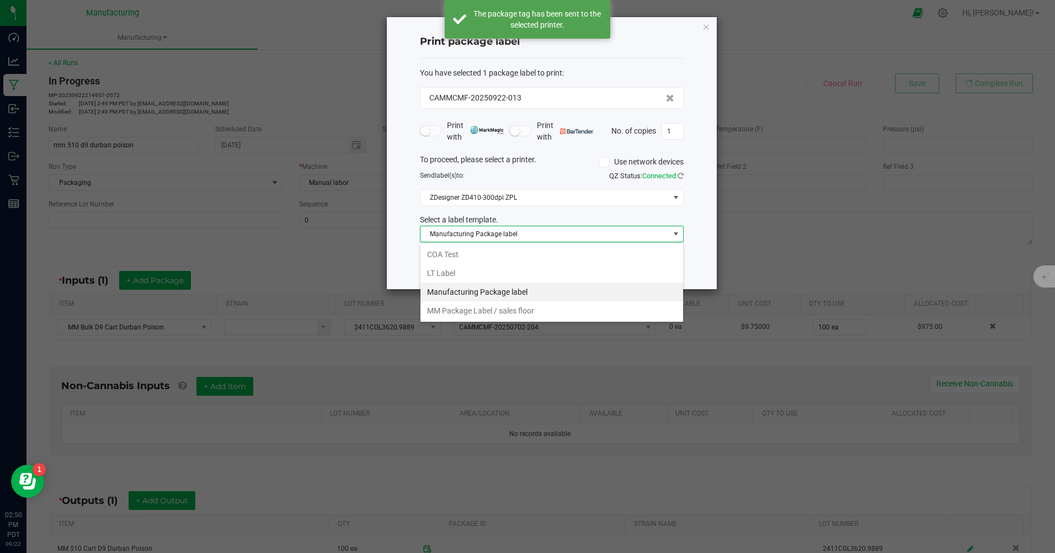
scroll to position [17, 264]
click at [509, 310] on li "MM Package Label / sales floor" at bounding box center [551, 310] width 263 height 19
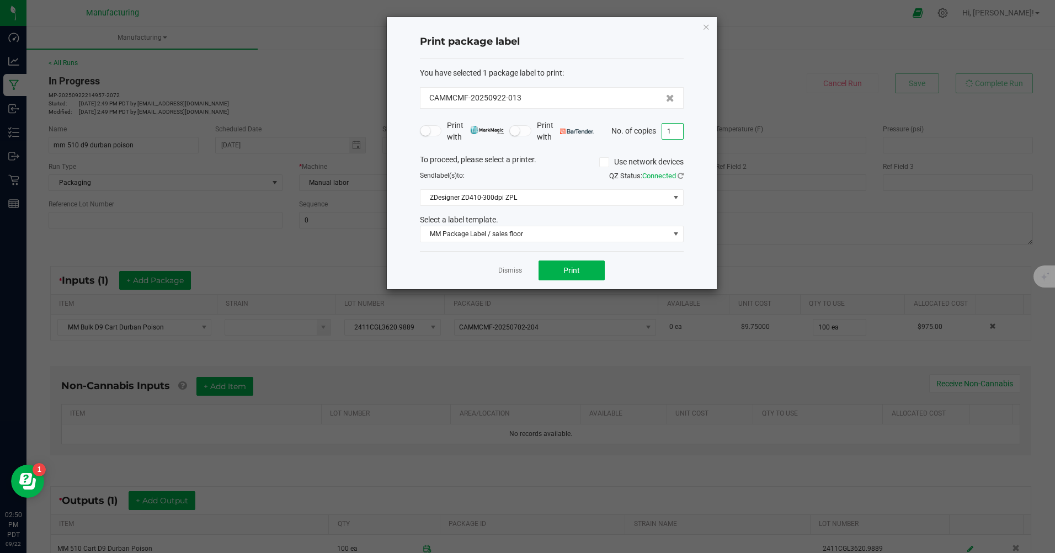
click at [678, 132] on input "1" at bounding box center [672, 131] width 21 height 15
type input "100"
click at [578, 274] on span "Print" at bounding box center [571, 270] width 17 height 9
click at [706, 27] on icon "button" at bounding box center [706, 26] width 8 height 13
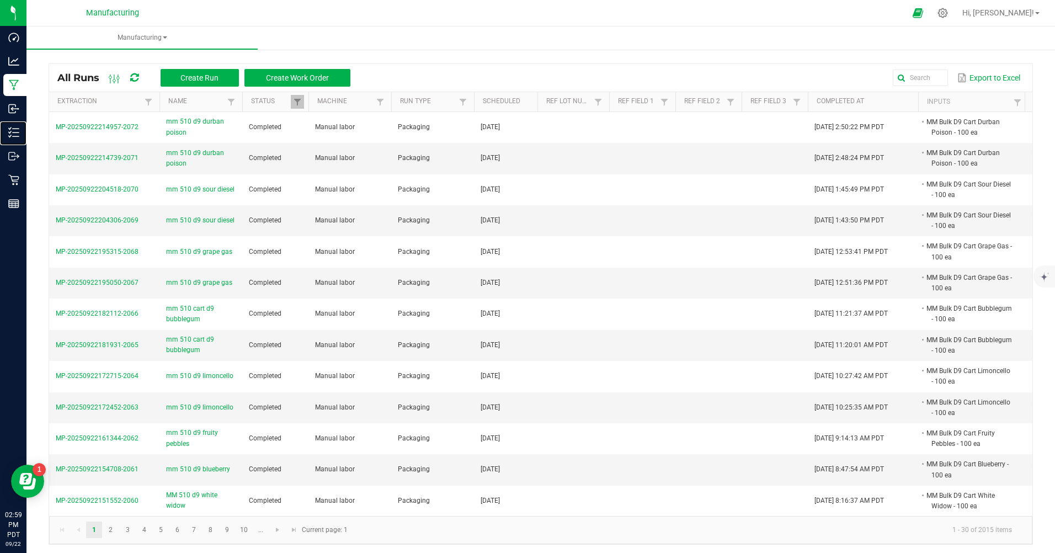
click at [0, 0] on p "Inventory" at bounding box center [0, 0] width 0 height 0
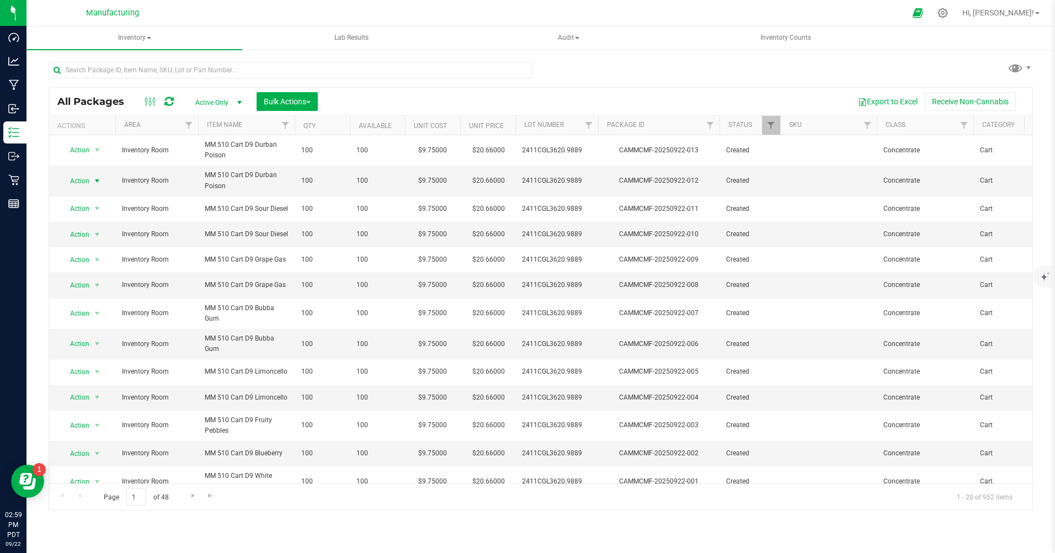
click at [81, 180] on span "Action" at bounding box center [75, 180] width 30 height 15
click at [89, 295] on li "Print package label" at bounding box center [96, 297] width 71 height 17
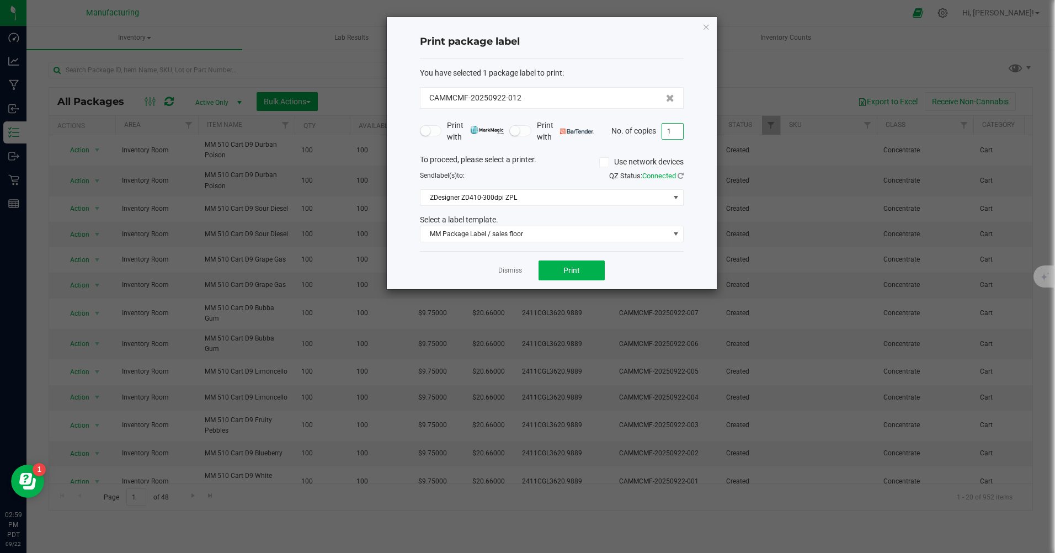
click at [669, 130] on input "1" at bounding box center [672, 131] width 21 height 15
type input "100"
click at [576, 271] on span "Print" at bounding box center [571, 270] width 17 height 9
